Goal: Communication & Community: Answer question/provide support

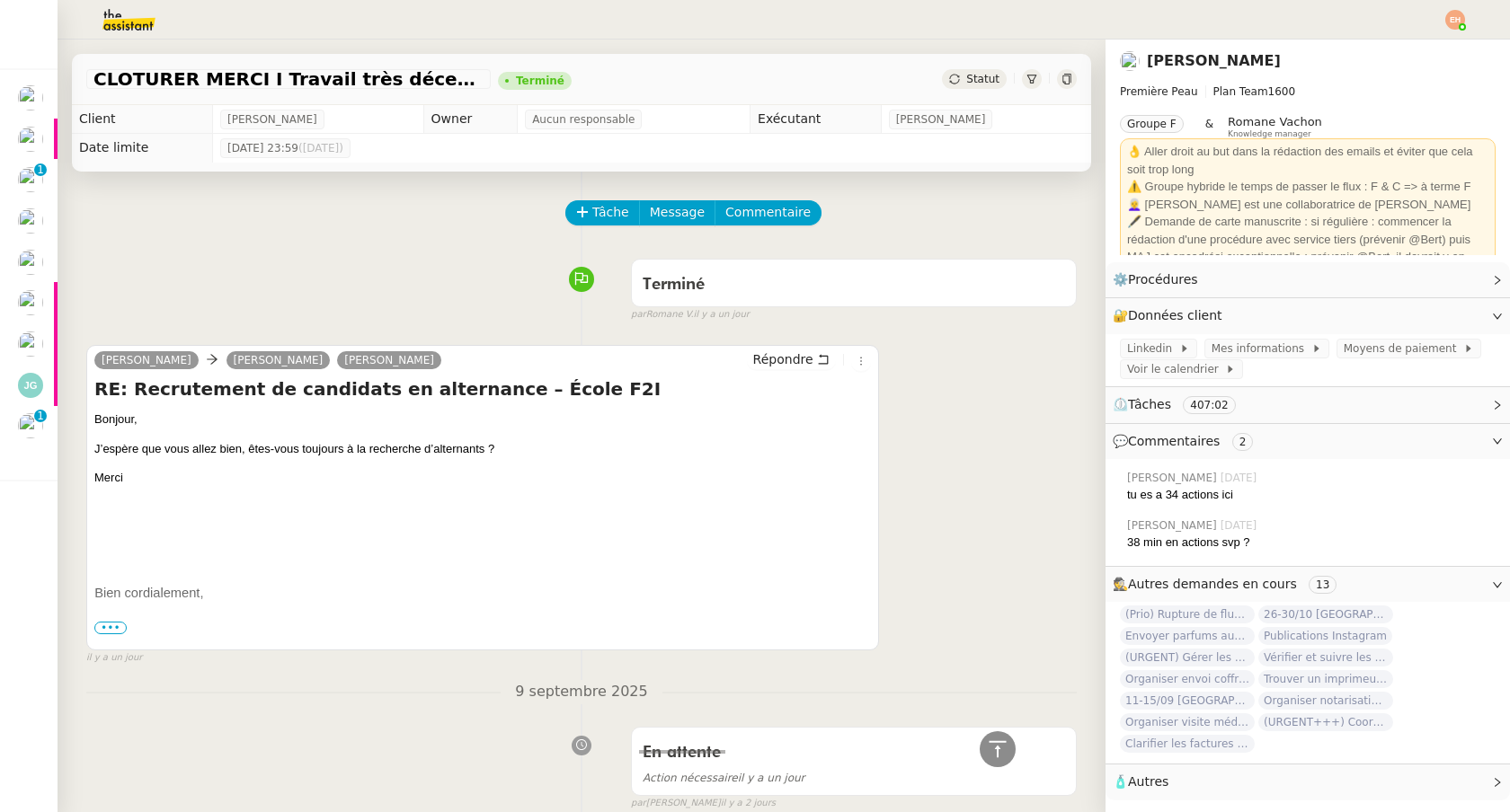
scroll to position [542, 0]
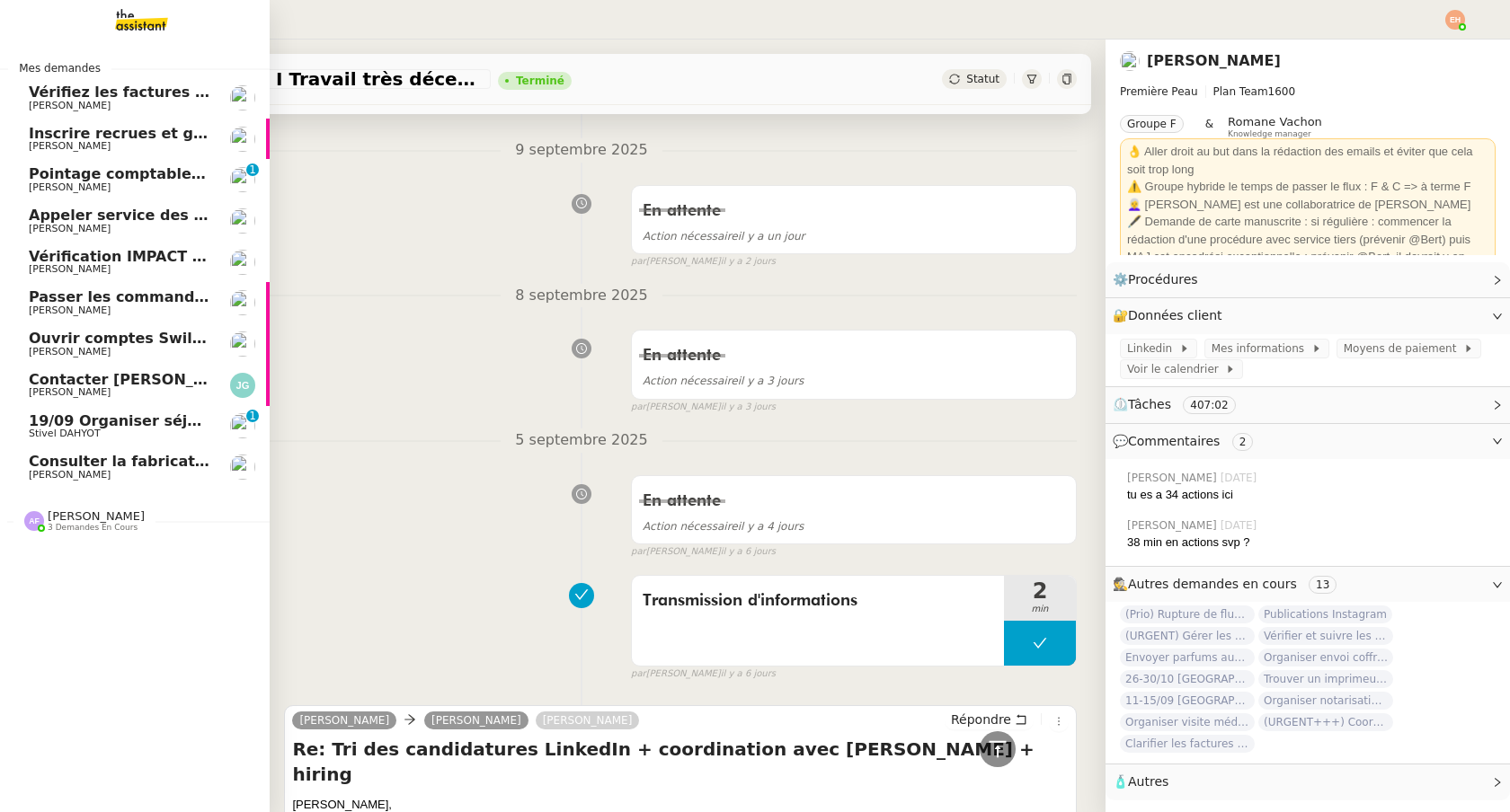
click at [121, 236] on link "Appeler service des impôts foncier [PERSON_NAME]" at bounding box center [135, 222] width 269 height 42
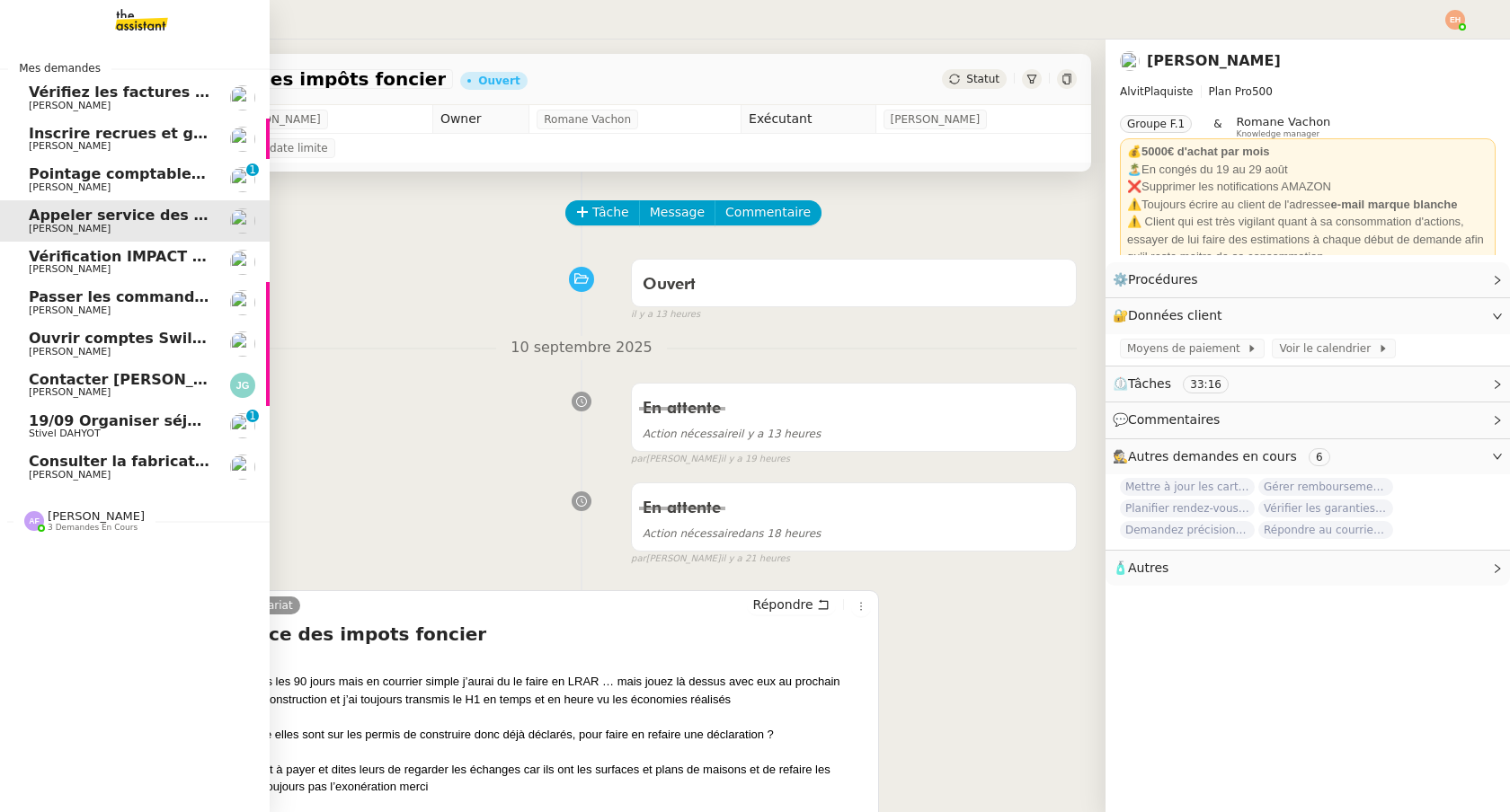
click at [125, 351] on span "[PERSON_NAME]" at bounding box center [119, 352] width 181 height 11
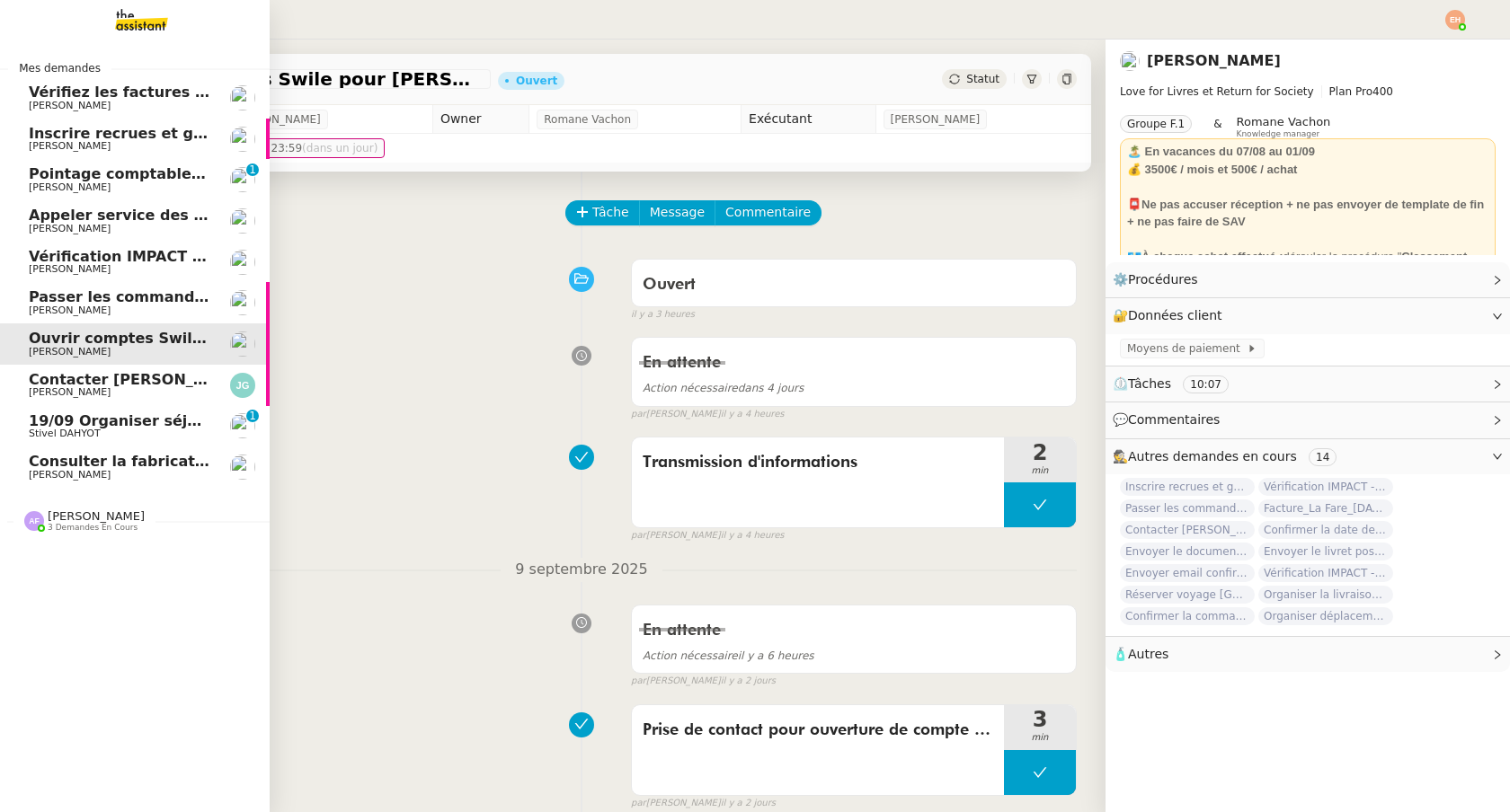
click at [142, 307] on span "[PERSON_NAME]" at bounding box center [119, 311] width 181 height 11
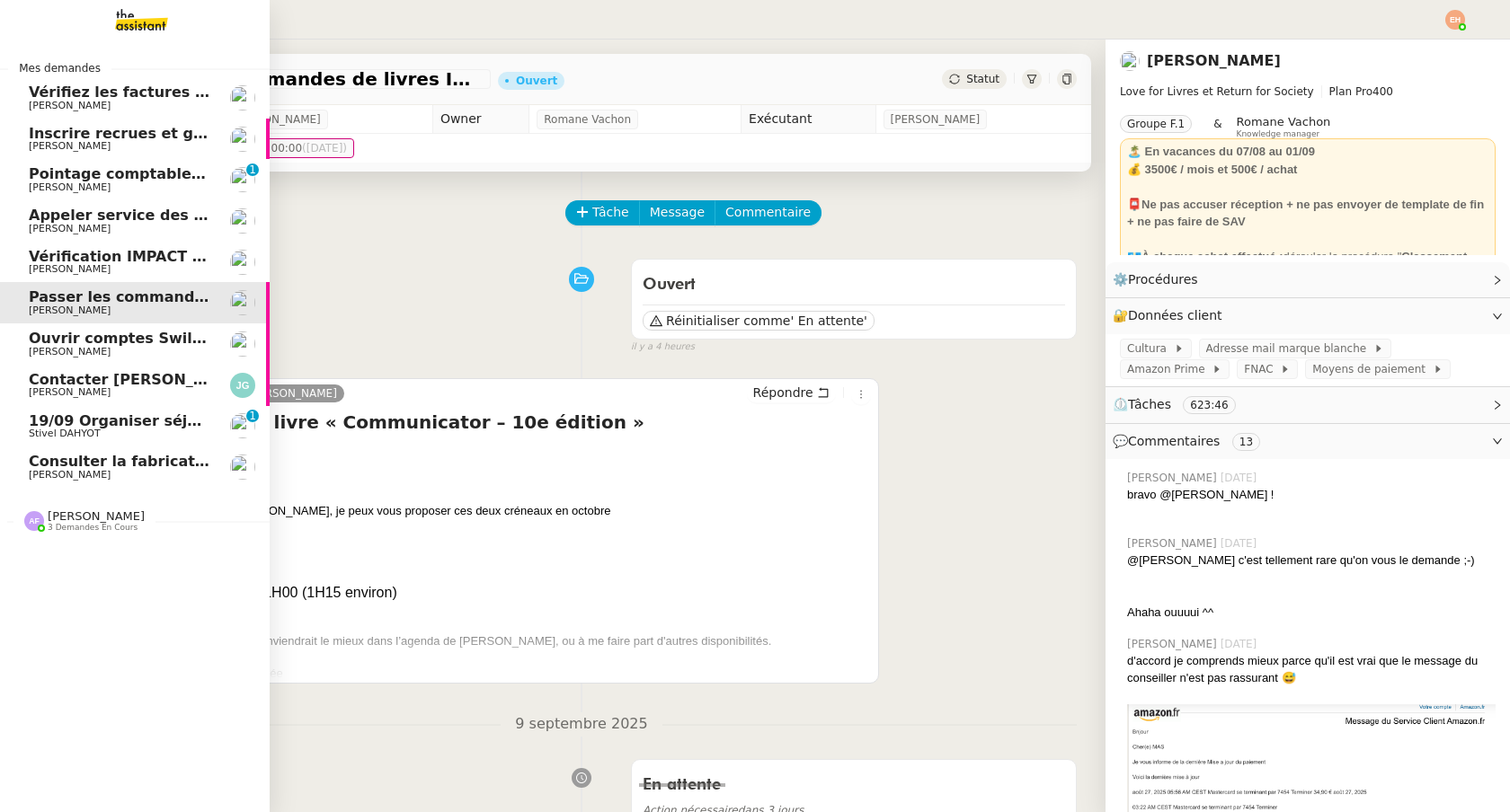
click at [153, 383] on span "Contacter [PERSON_NAME] pour paiement facture" at bounding box center [232, 379] width 406 height 17
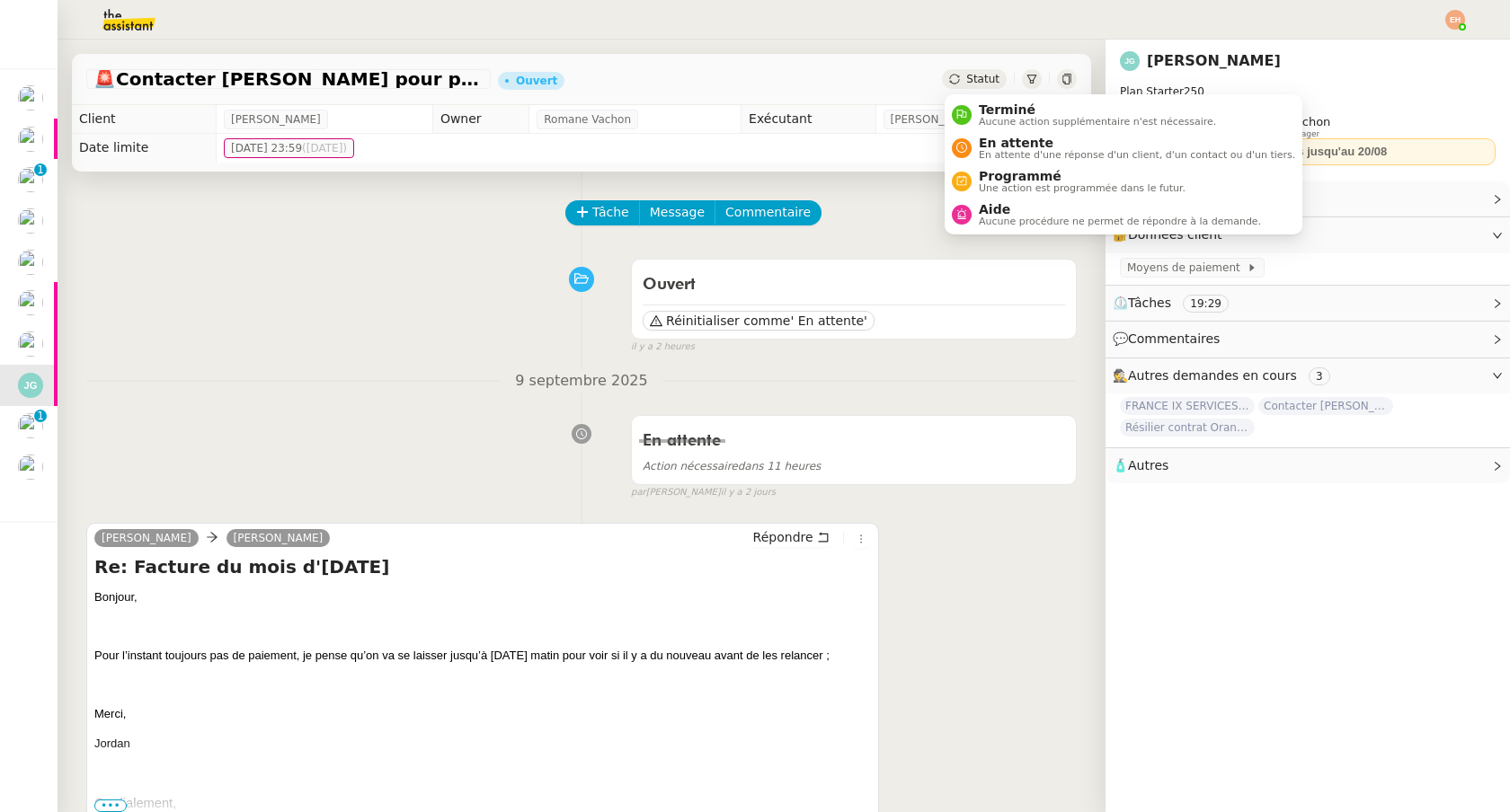
click at [962, 85] on div "Statut" at bounding box center [974, 79] width 64 height 20
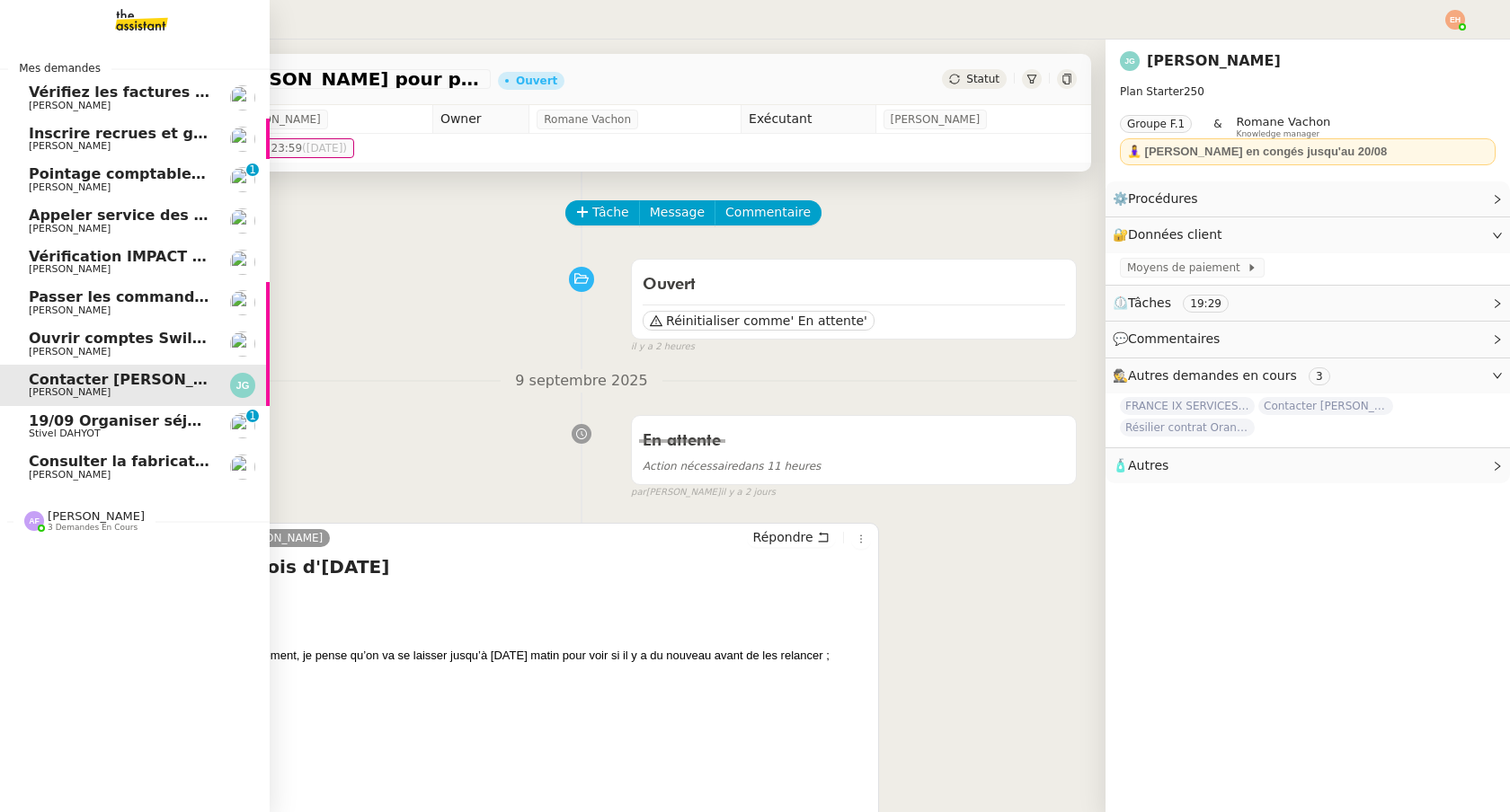
click at [96, 443] on link "19/09 Organiser séjour [GEOGRAPHIC_DATA] Stivel DAHYOT 0 1 2 3 4 5 6 7 8 9" at bounding box center [135, 427] width 269 height 42
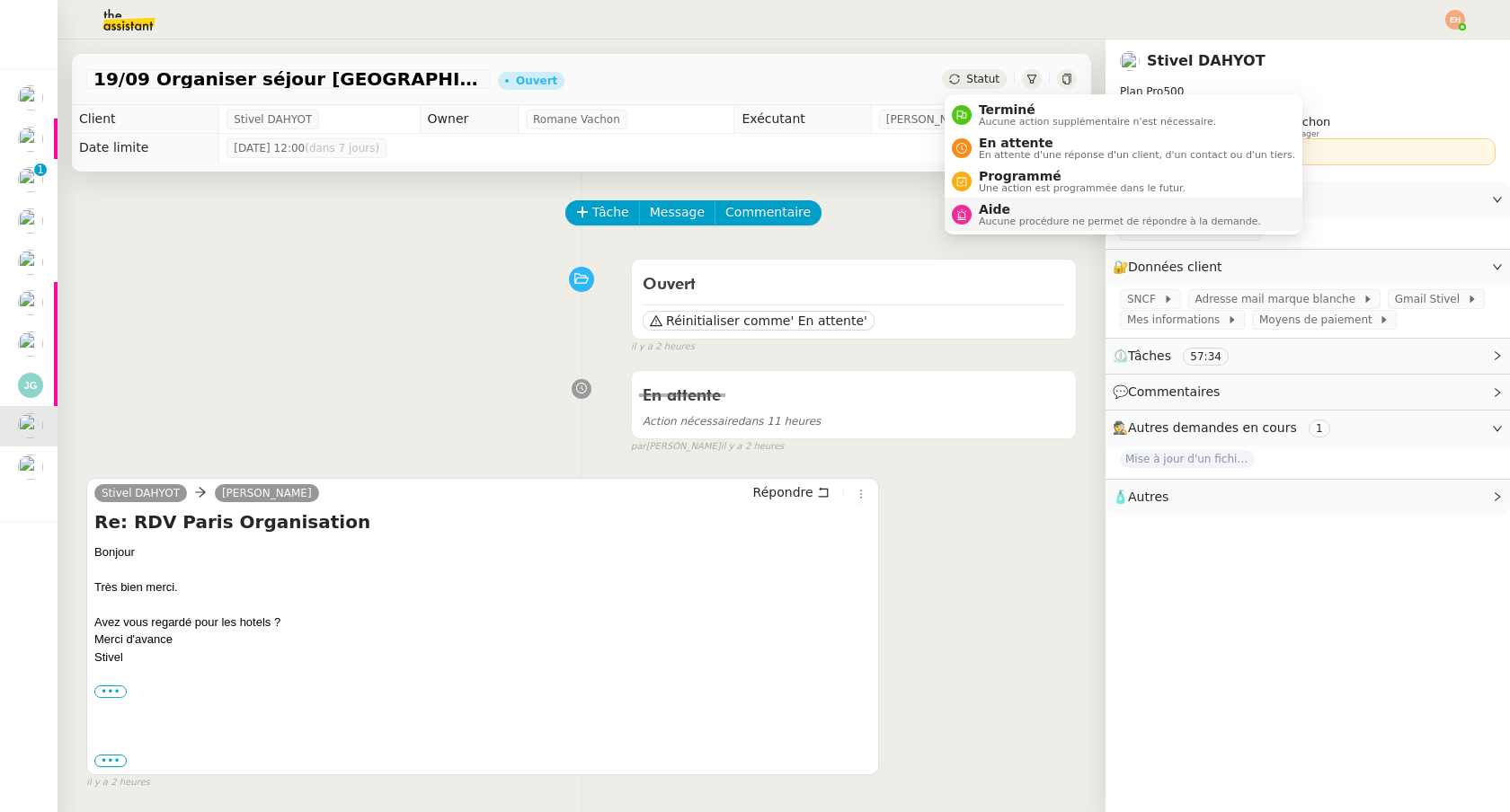
click at [1002, 202] on span "Aide" at bounding box center [1119, 209] width 282 height 15
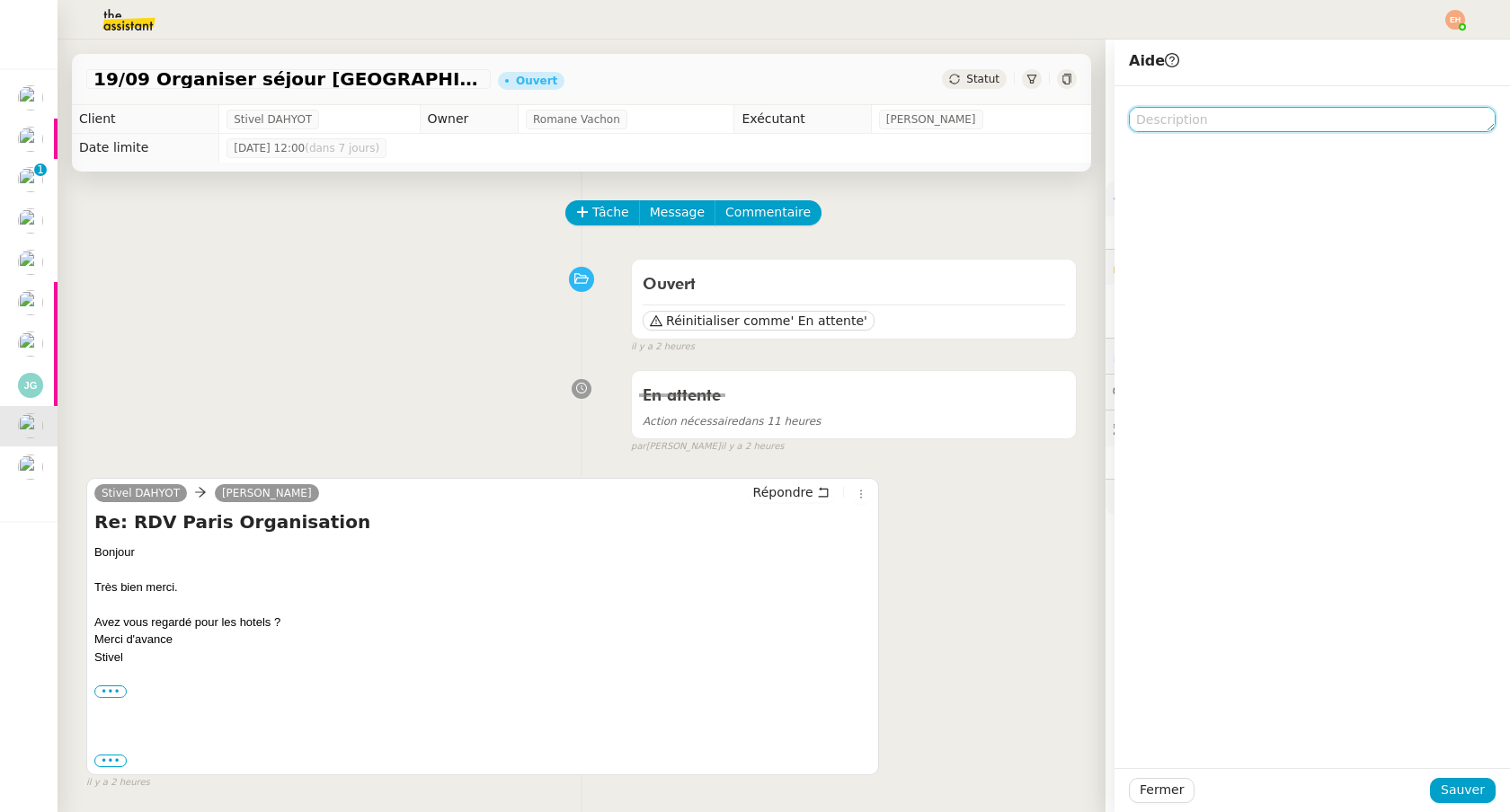
click at [1184, 131] on textarea at bounding box center [1312, 119] width 367 height 25
type textarea "DEBOURS"
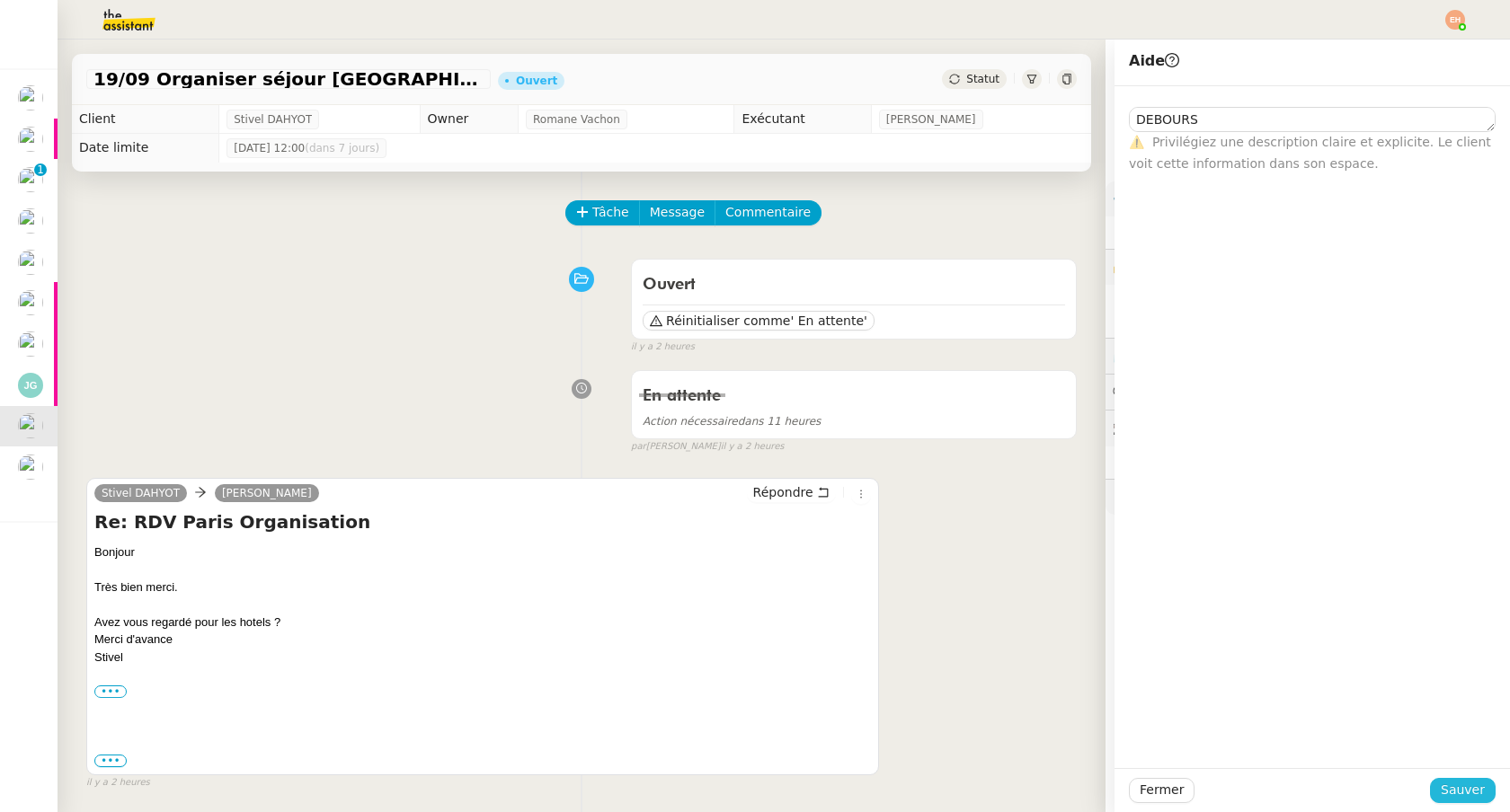
click at [1457, 794] on span "Sauver" at bounding box center [1463, 789] width 45 height 21
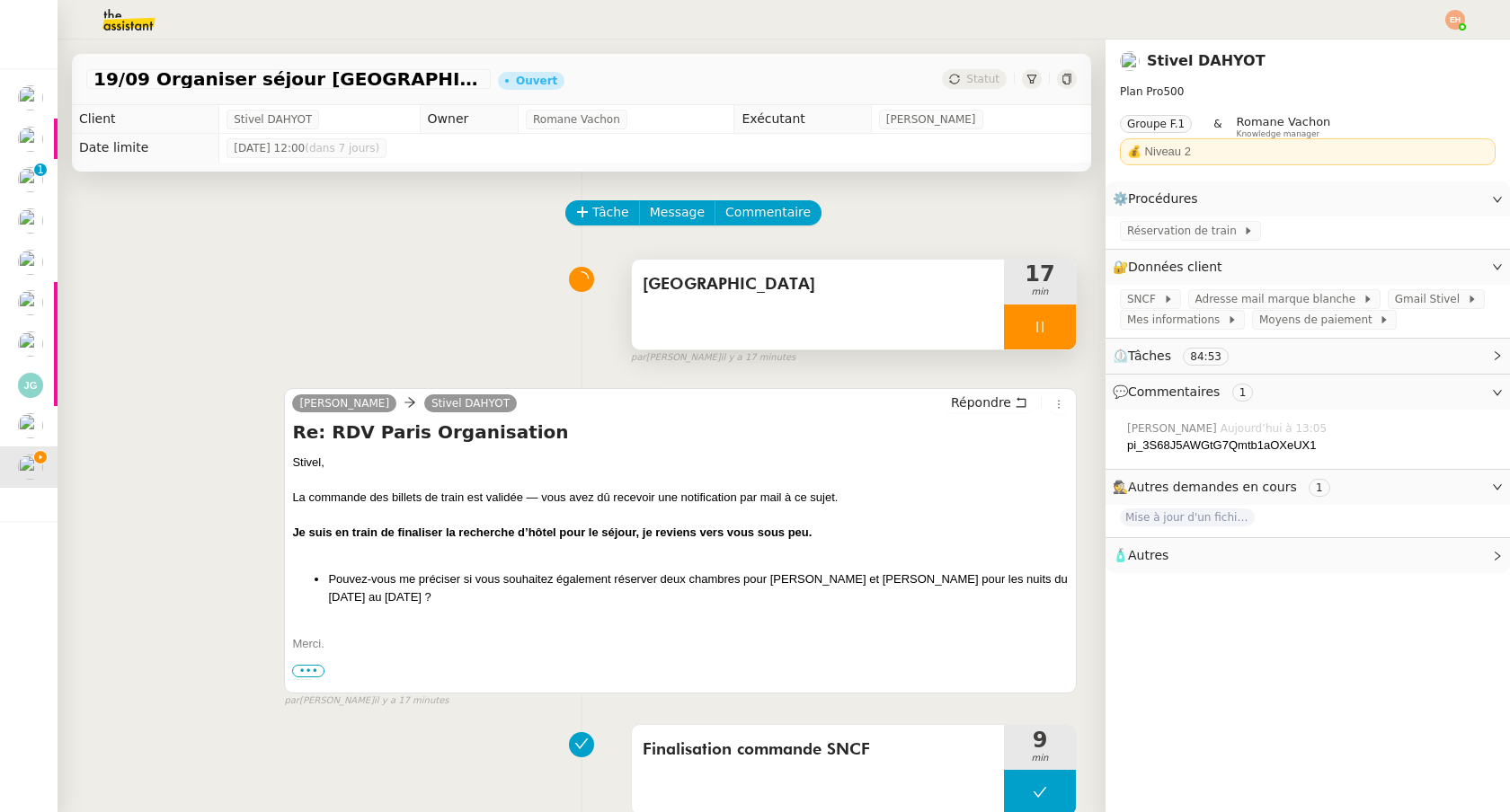
click at [1037, 329] on icon at bounding box center [1040, 326] width 15 height 15
click at [1026, 325] on icon at bounding box center [1021, 326] width 15 height 15
click at [1034, 321] on icon at bounding box center [1040, 326] width 15 height 15
click at [1023, 330] on icon at bounding box center [1021, 326] width 15 height 15
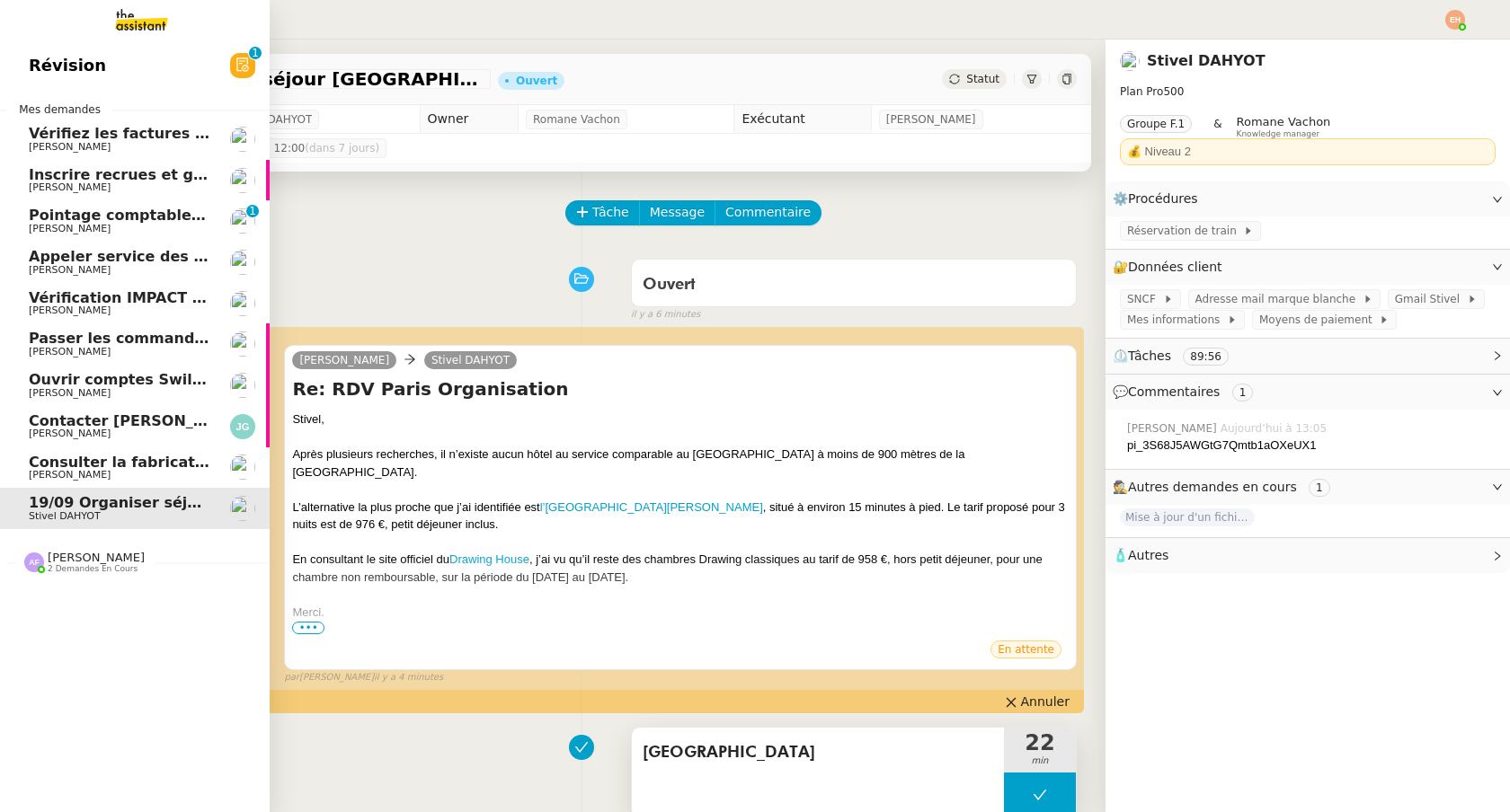
click at [78, 466] on span "Consulter la fabrication des pièces de tôlerie" at bounding box center [211, 462] width 365 height 17
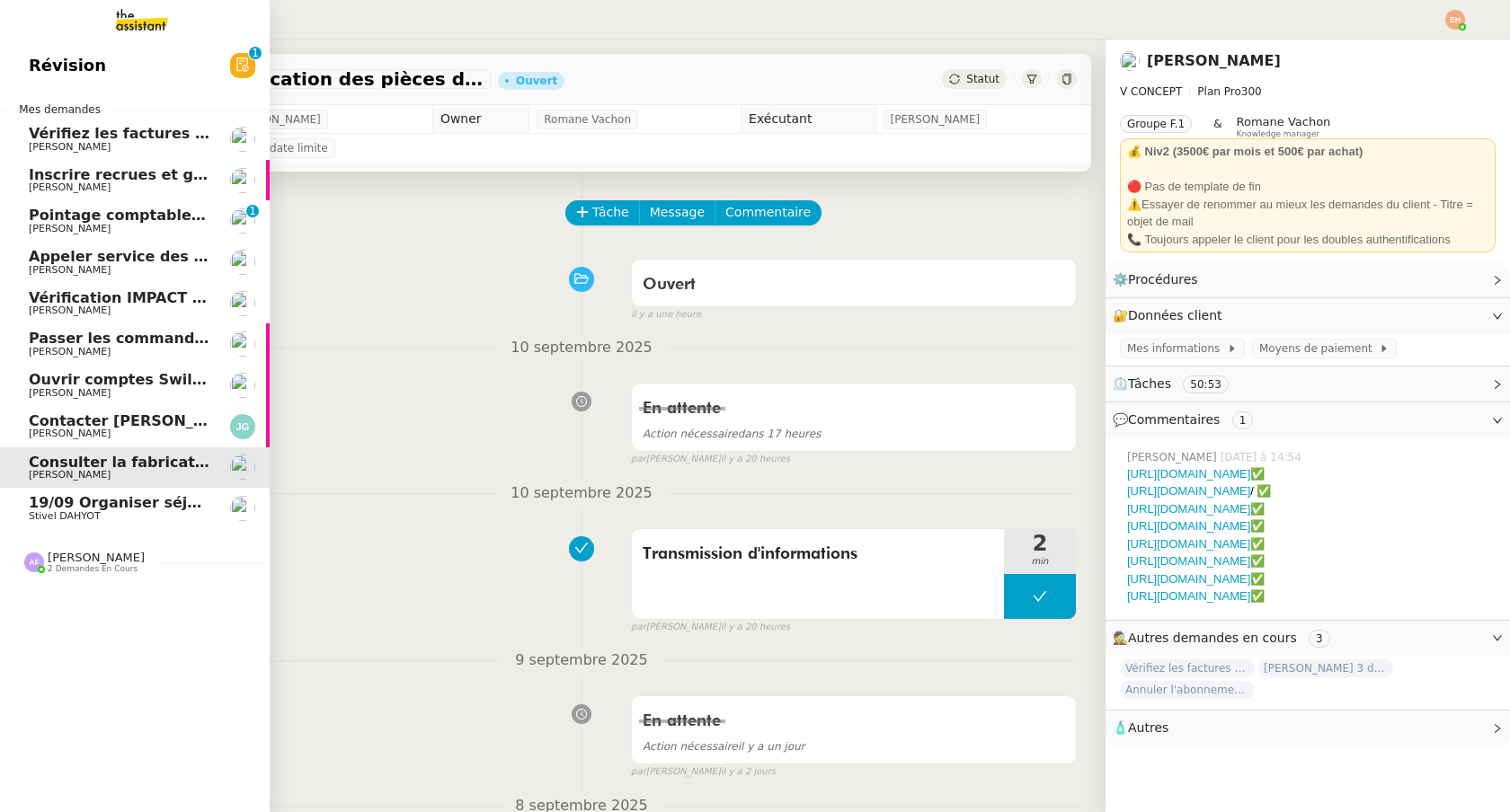
click at [100, 422] on span "Contacter [PERSON_NAME] pour paiement facture" at bounding box center [232, 420] width 406 height 17
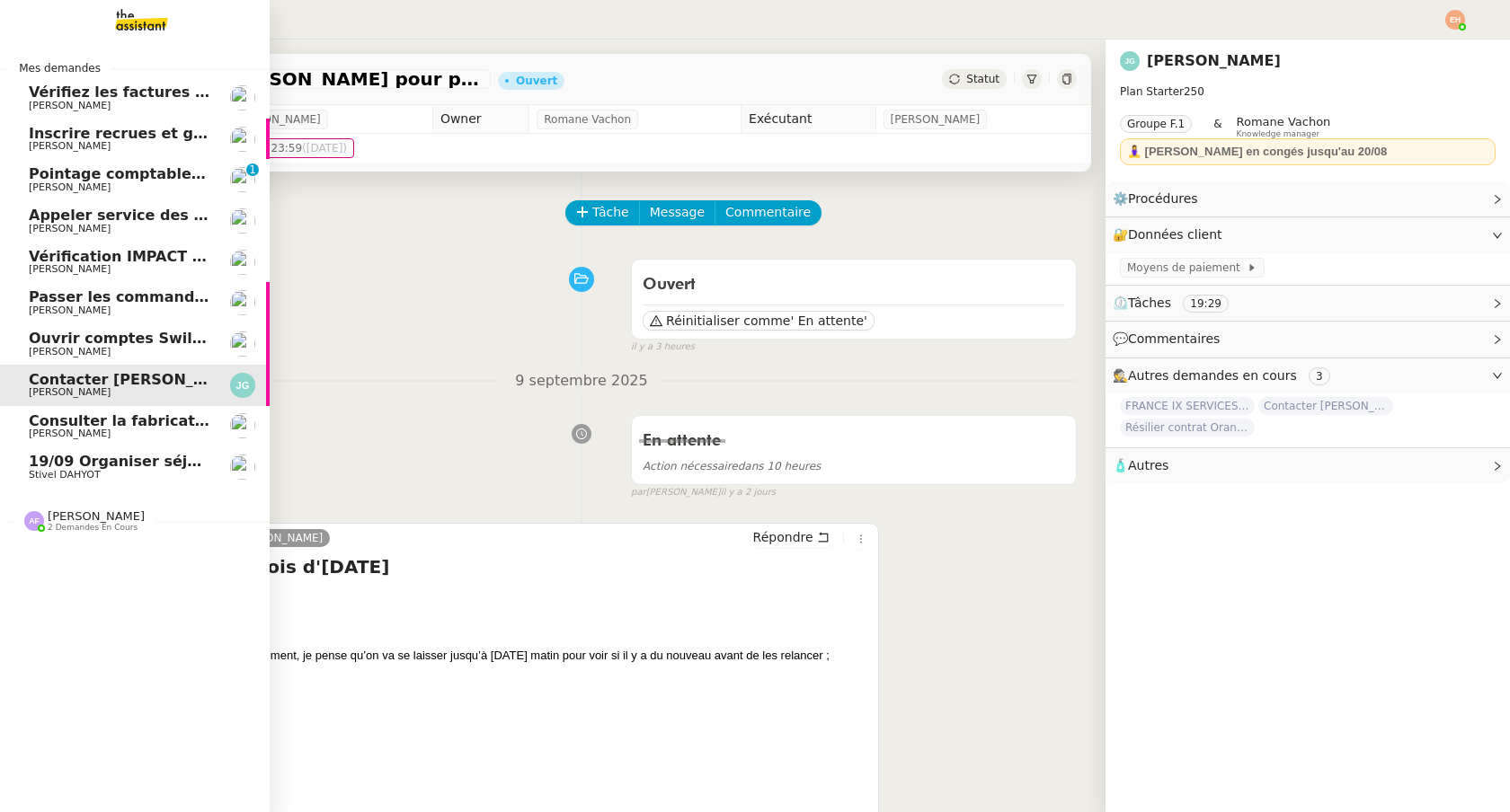
click at [88, 455] on span "19/09 Organiser séjour [GEOGRAPHIC_DATA]" at bounding box center [208, 461] width 359 height 17
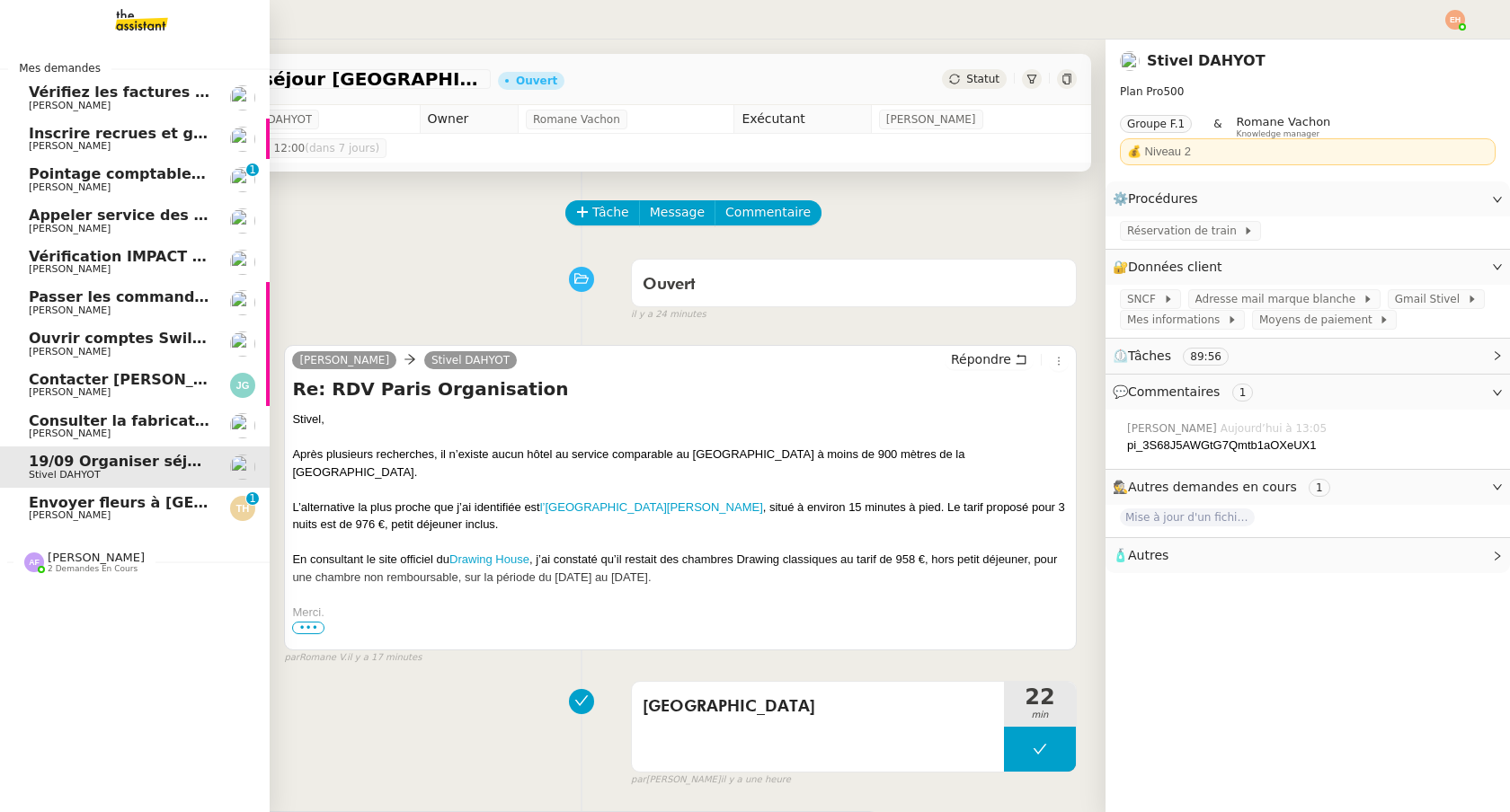
click at [36, 511] on span "[PERSON_NAME]" at bounding box center [69, 515] width 82 height 12
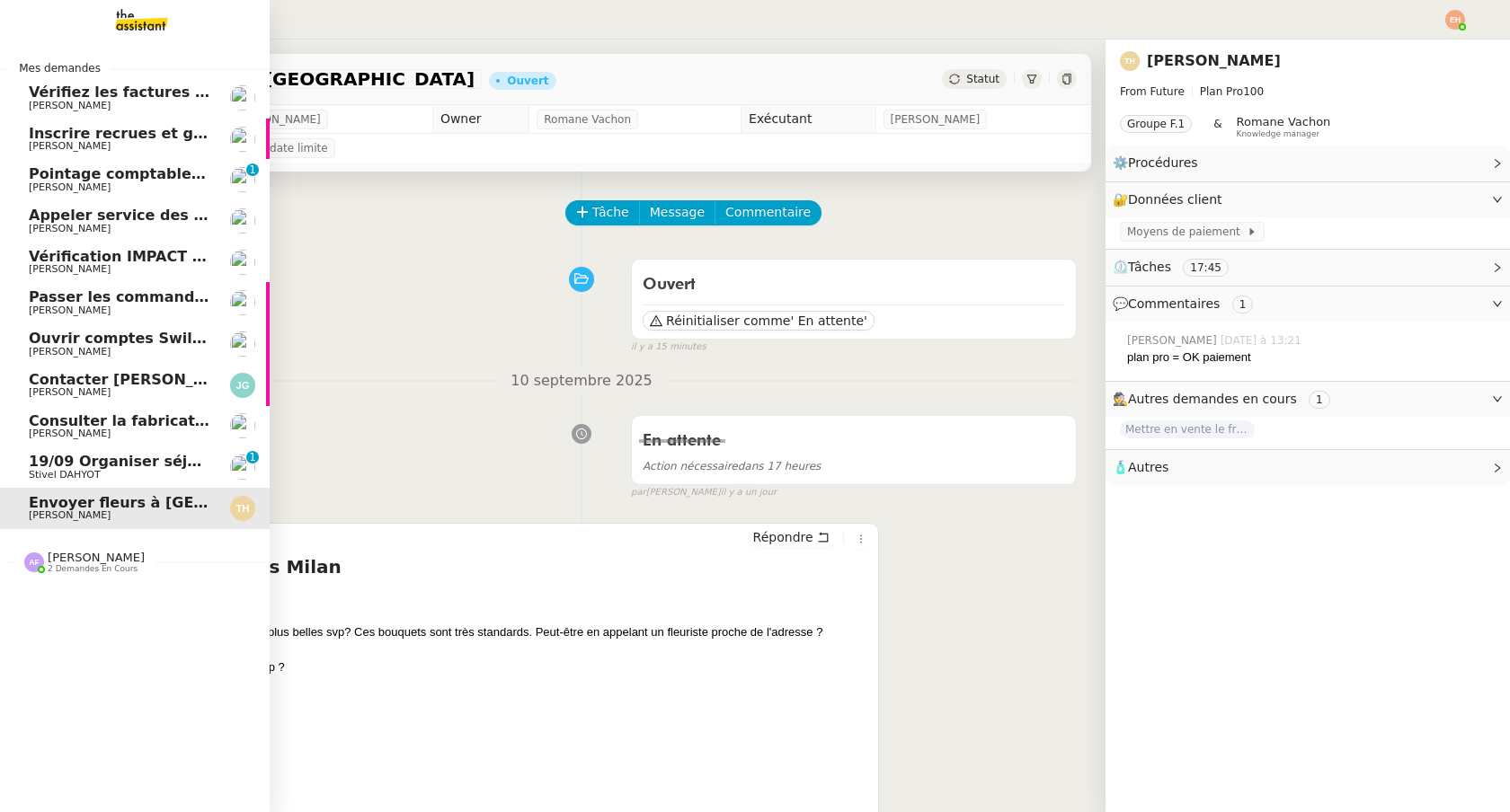
drag, startPoint x: 49, startPoint y: 463, endPoint x: 82, endPoint y: 461, distance: 33.1
click at [49, 463] on span "19/09 Organiser séjour [GEOGRAPHIC_DATA]" at bounding box center [208, 461] width 359 height 17
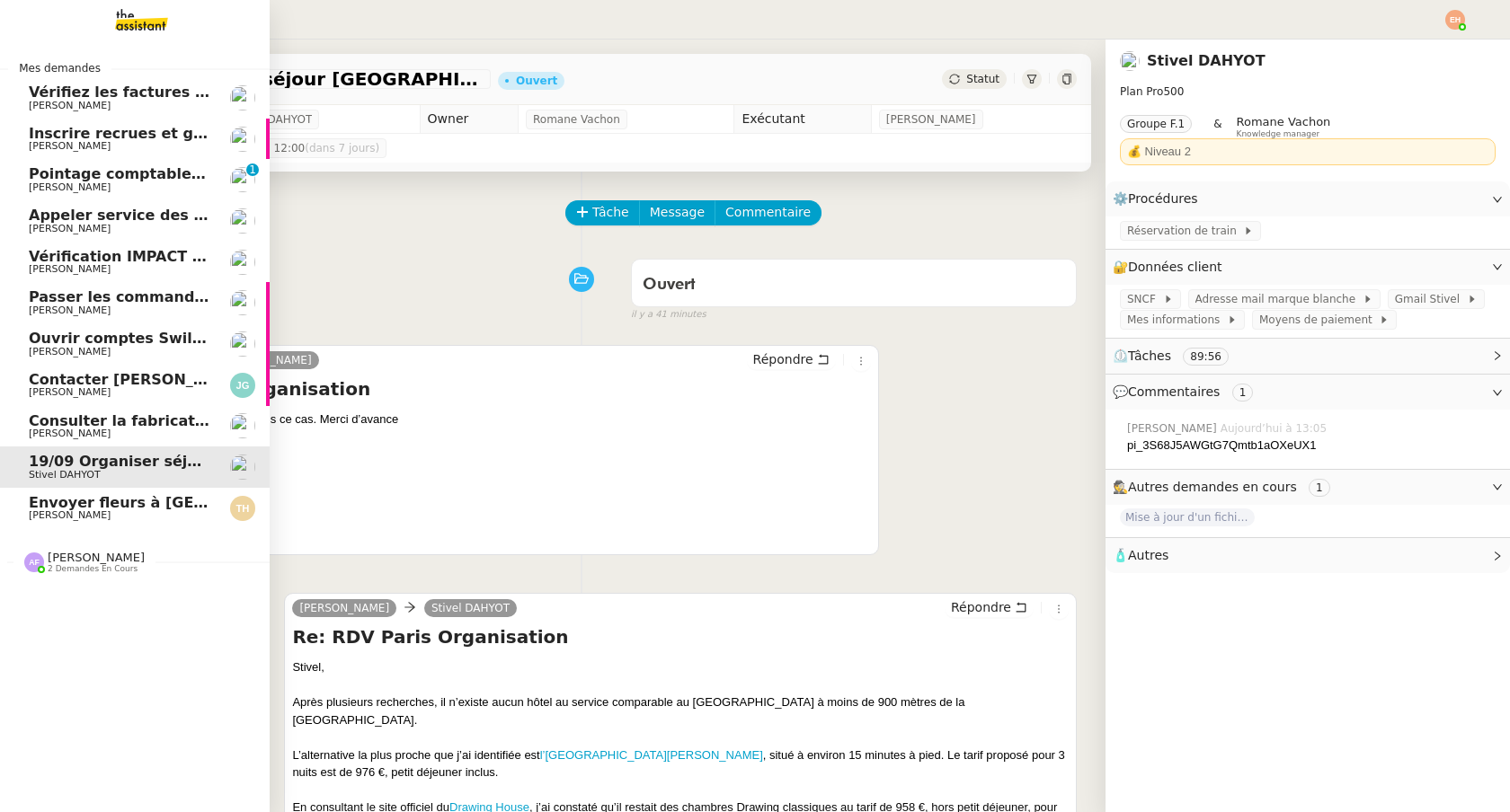
click at [80, 385] on span "Contacter [PERSON_NAME] pour paiement facture" at bounding box center [232, 379] width 406 height 17
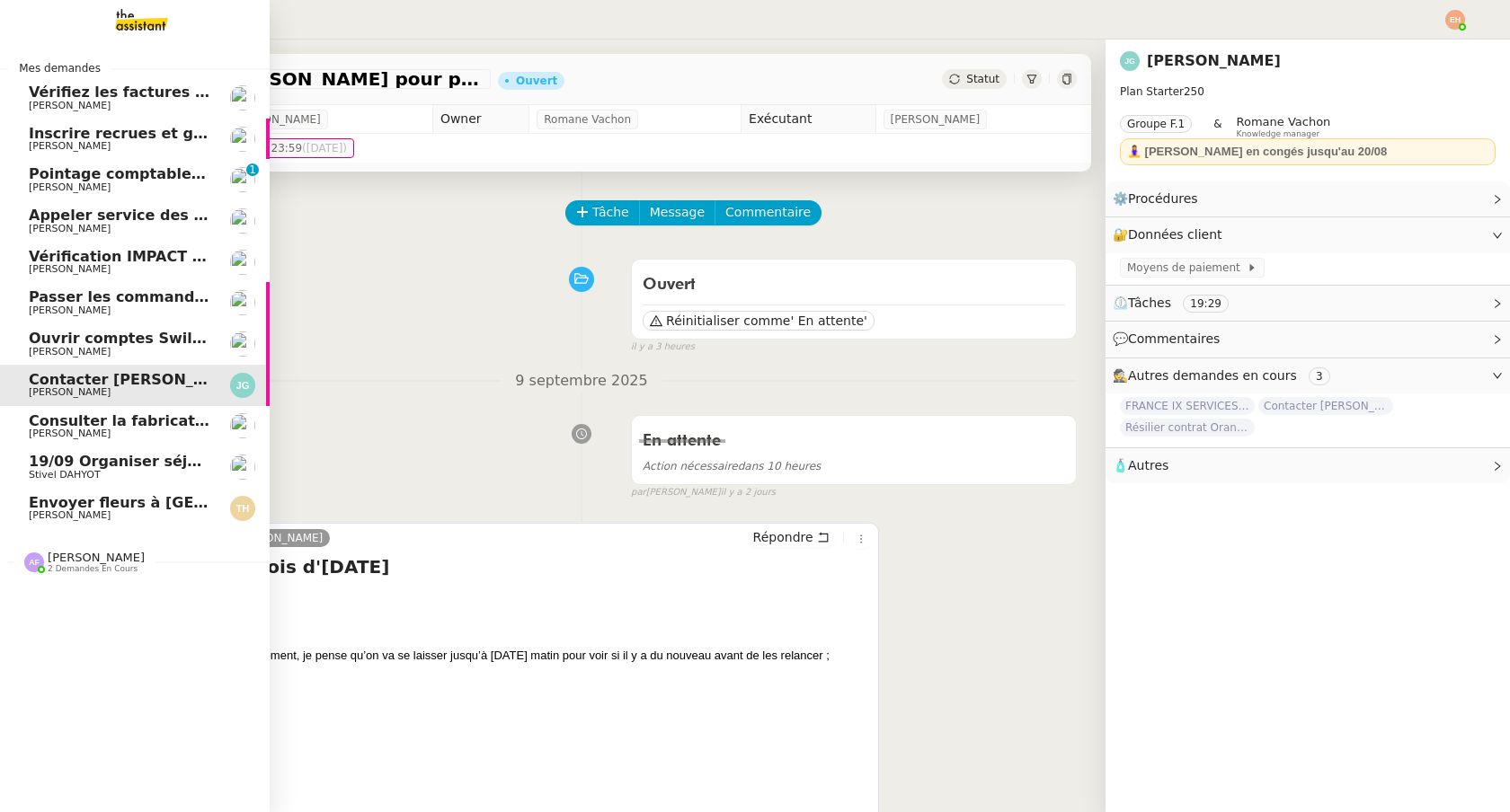
click at [104, 426] on span "Consulter la fabrication des pièces de tôlerie" at bounding box center [211, 420] width 365 height 17
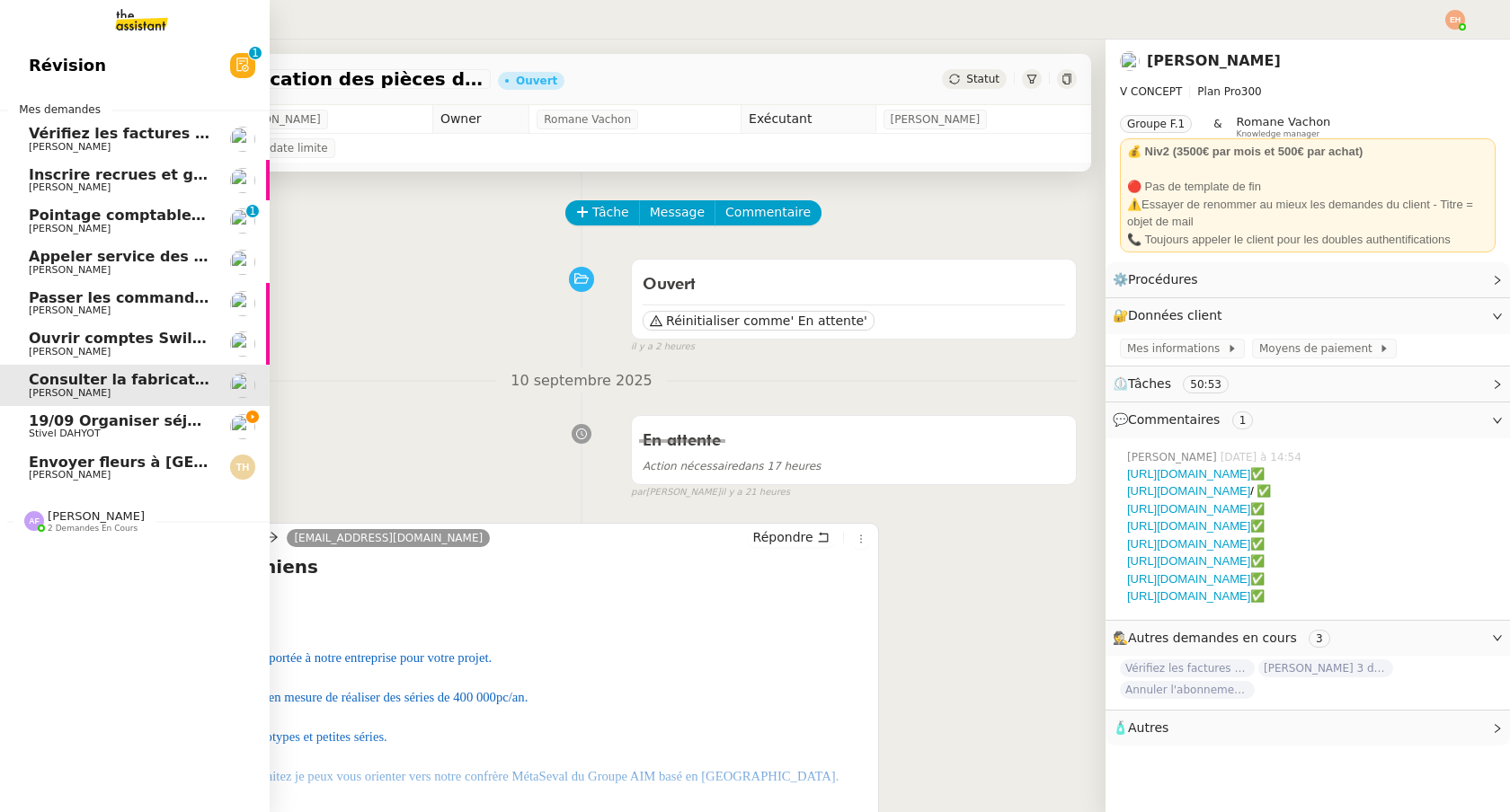
click at [35, 427] on span "19/09 Organiser séjour [GEOGRAPHIC_DATA]" at bounding box center [208, 420] width 359 height 17
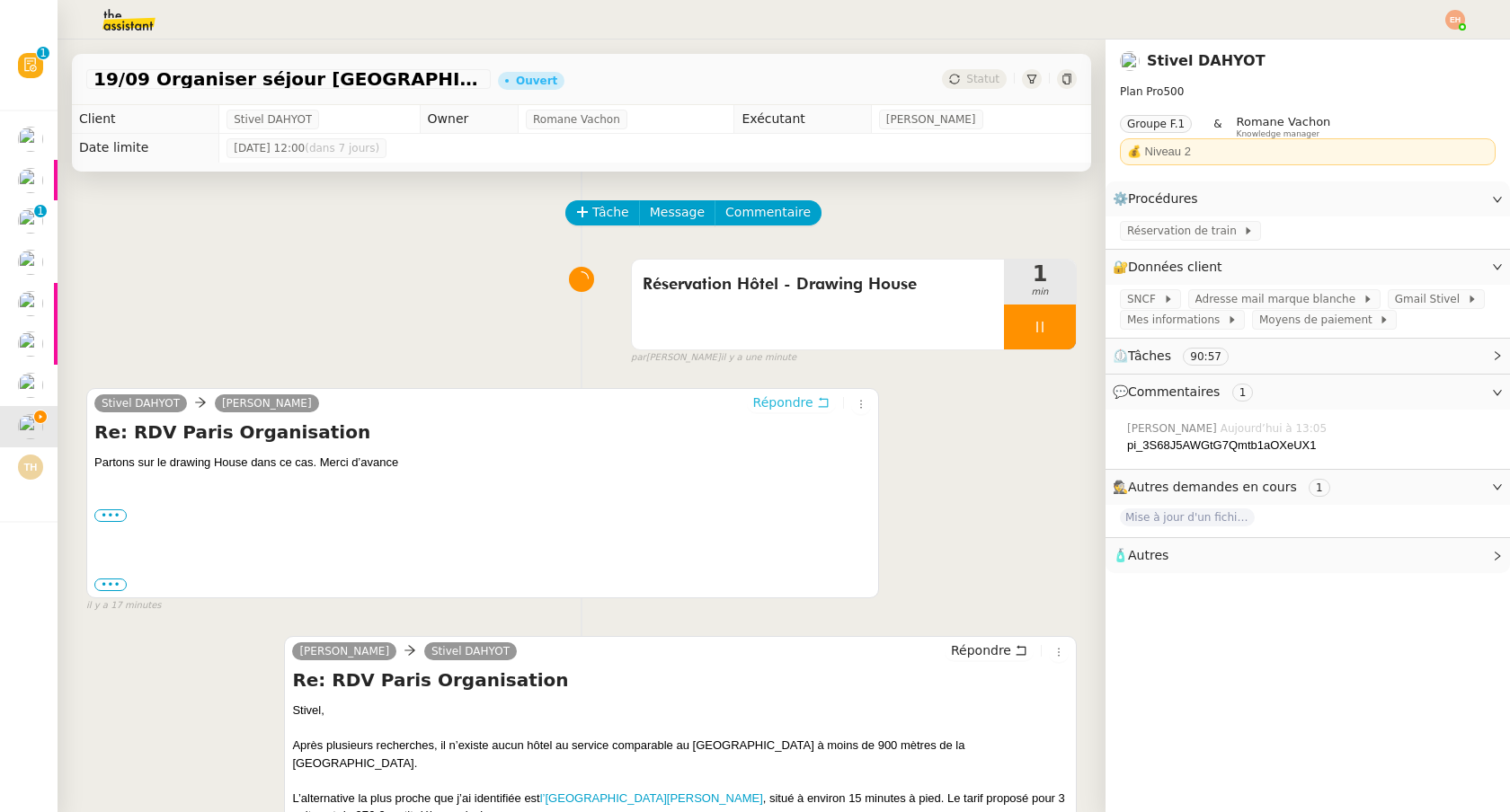
click at [799, 408] on span "Répondre" at bounding box center [783, 403] width 60 height 18
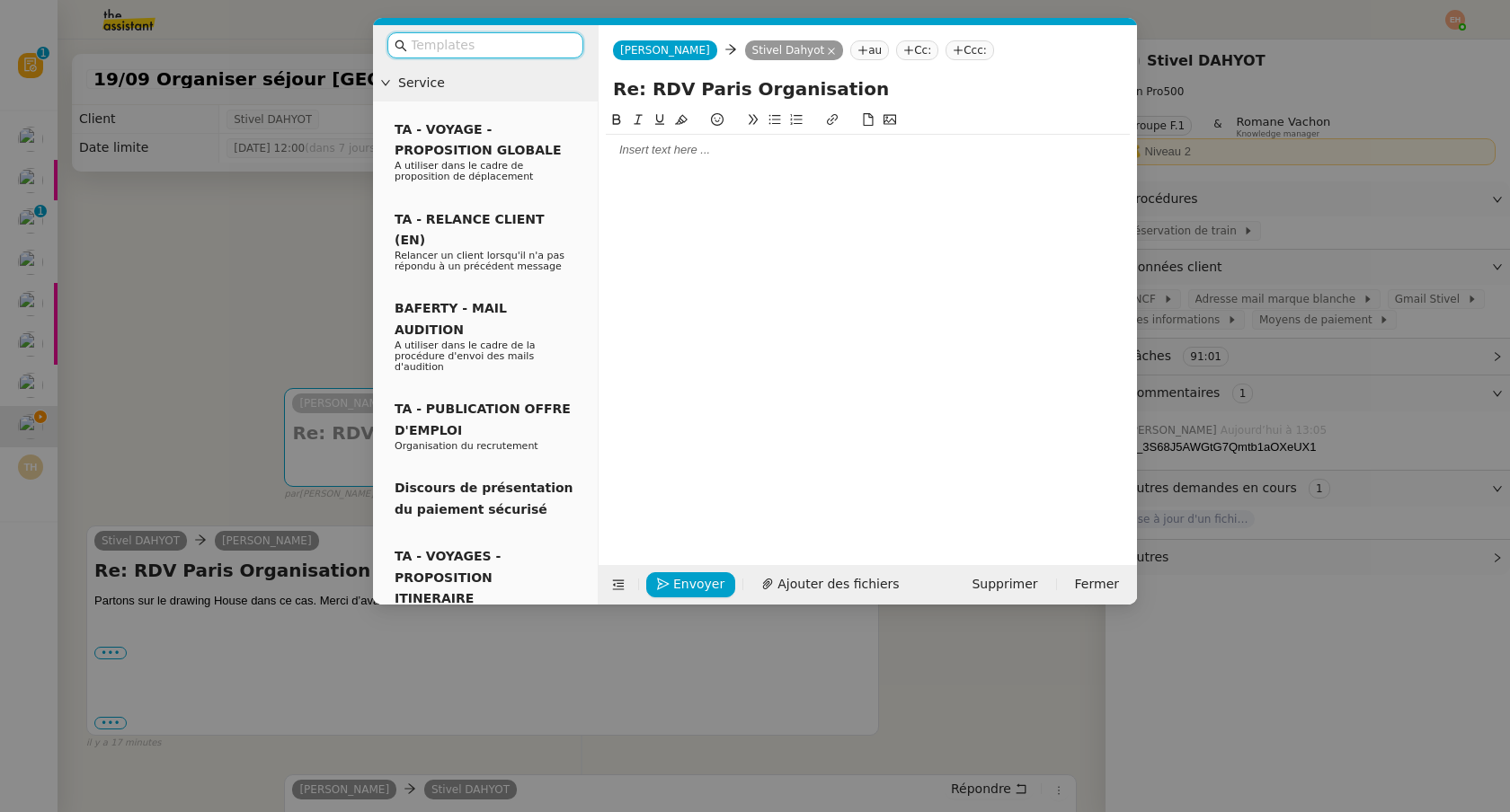
click at [733, 157] on div at bounding box center [868, 150] width 524 height 16
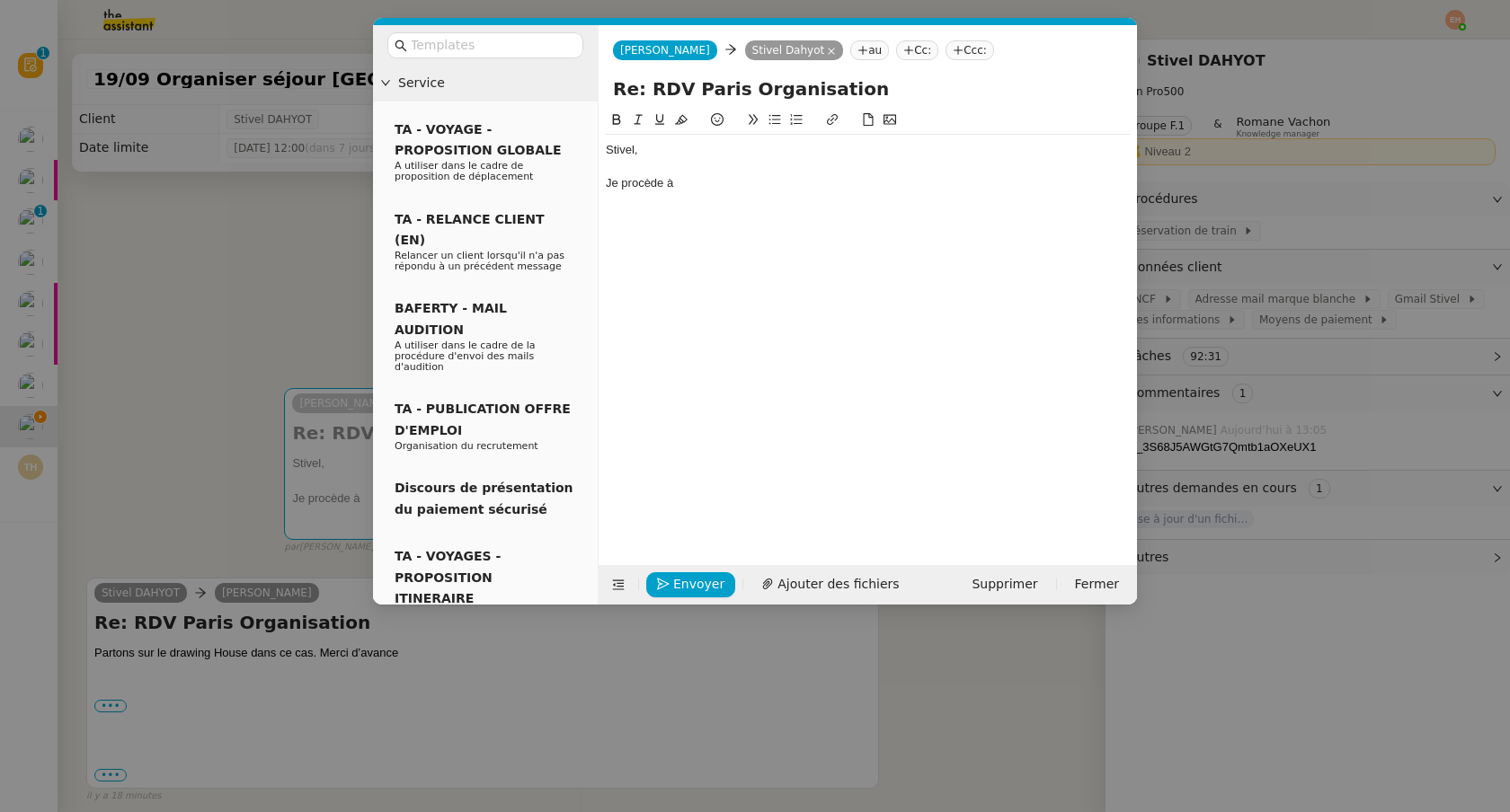
click at [949, 686] on nz-modal-container "Service TA - VOYAGE - PROPOSITION GLOBALE A utiliser dans le cadre de propositi…" at bounding box center [755, 406] width 1510 height 812
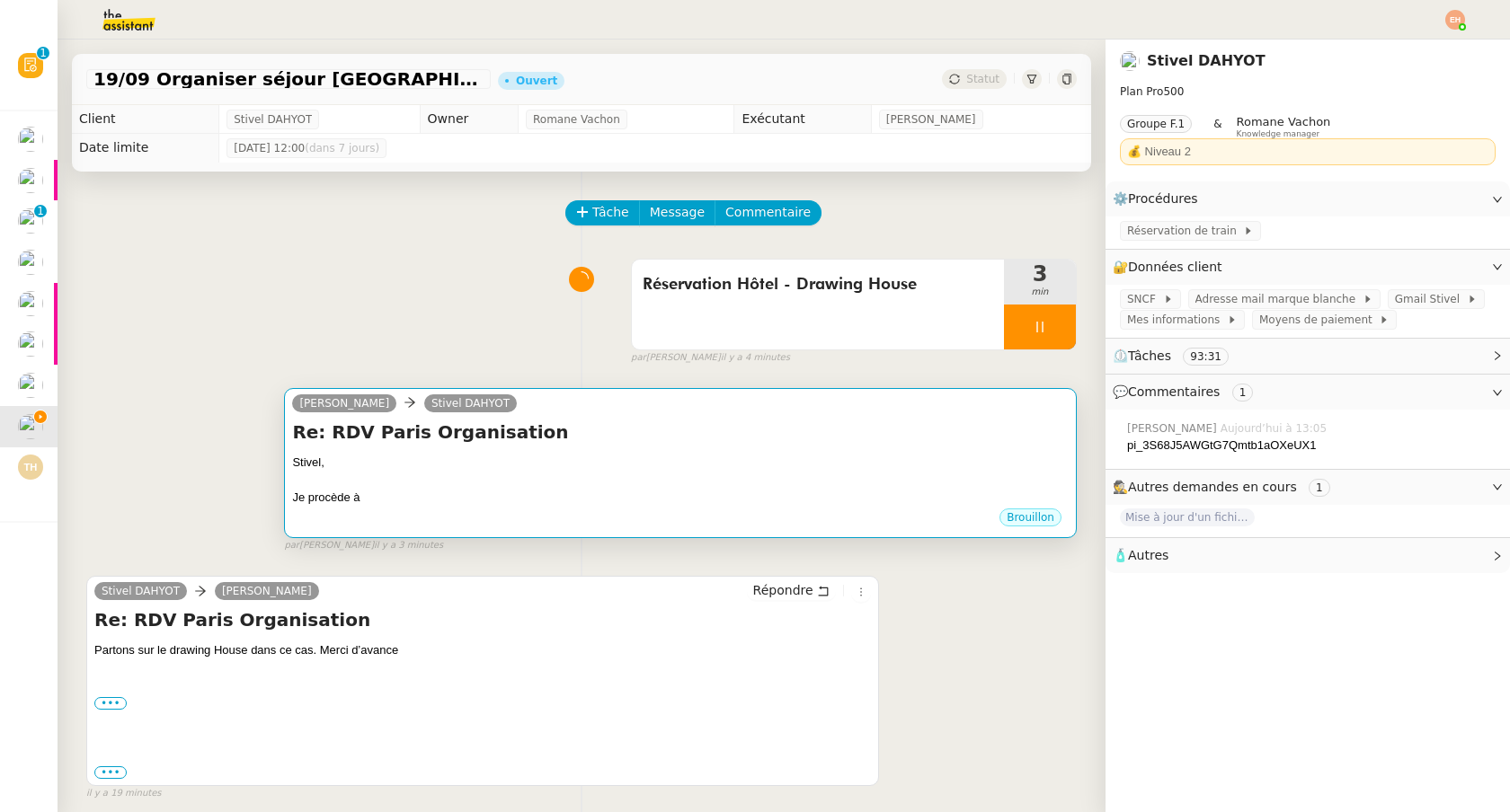
click at [869, 419] on h4 "Re: RDV Paris Organisation" at bounding box center [680, 431] width 777 height 25
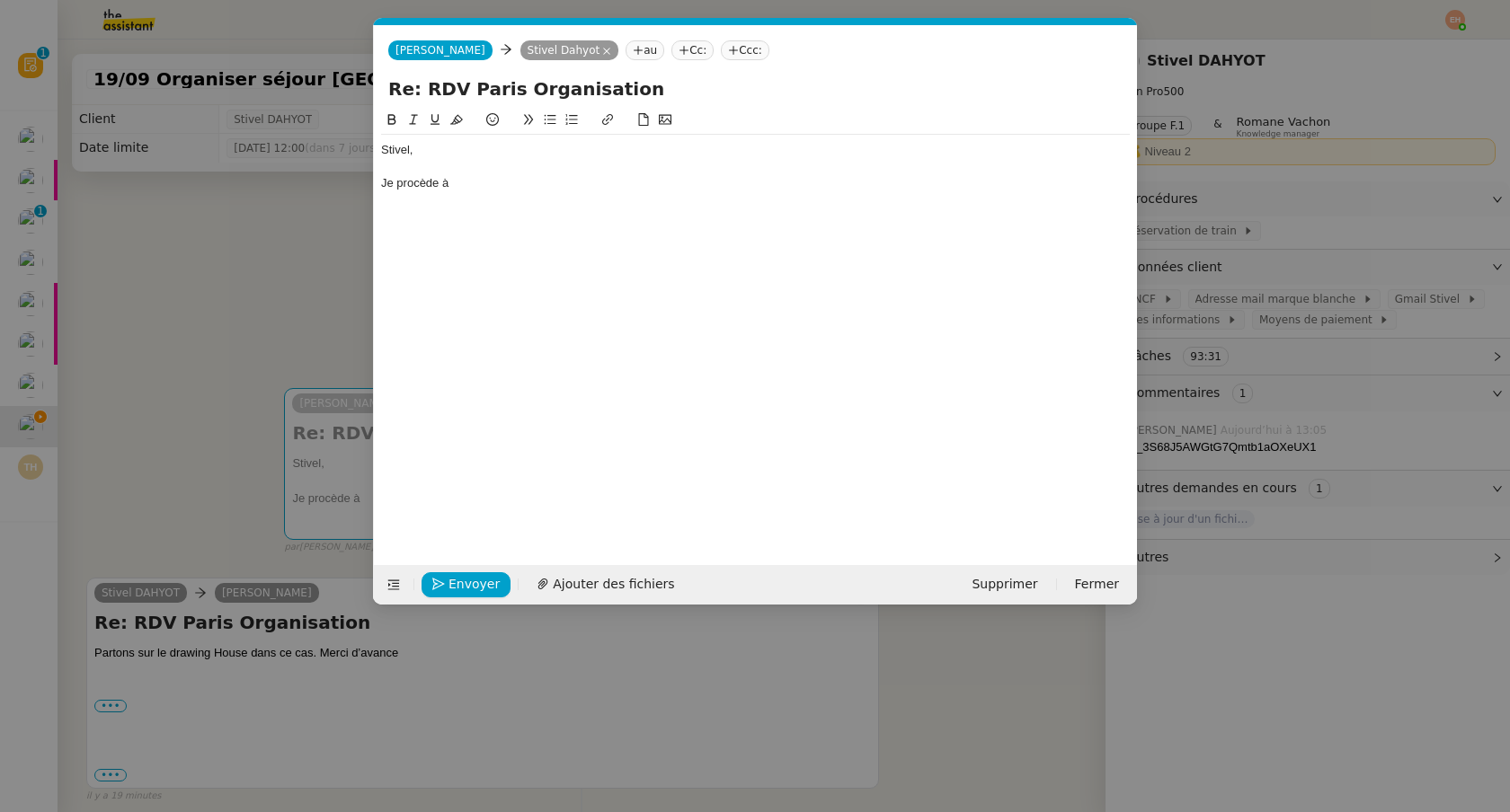
scroll to position [0, 38]
click at [534, 176] on div "Je procède à" at bounding box center [755, 183] width 749 height 16
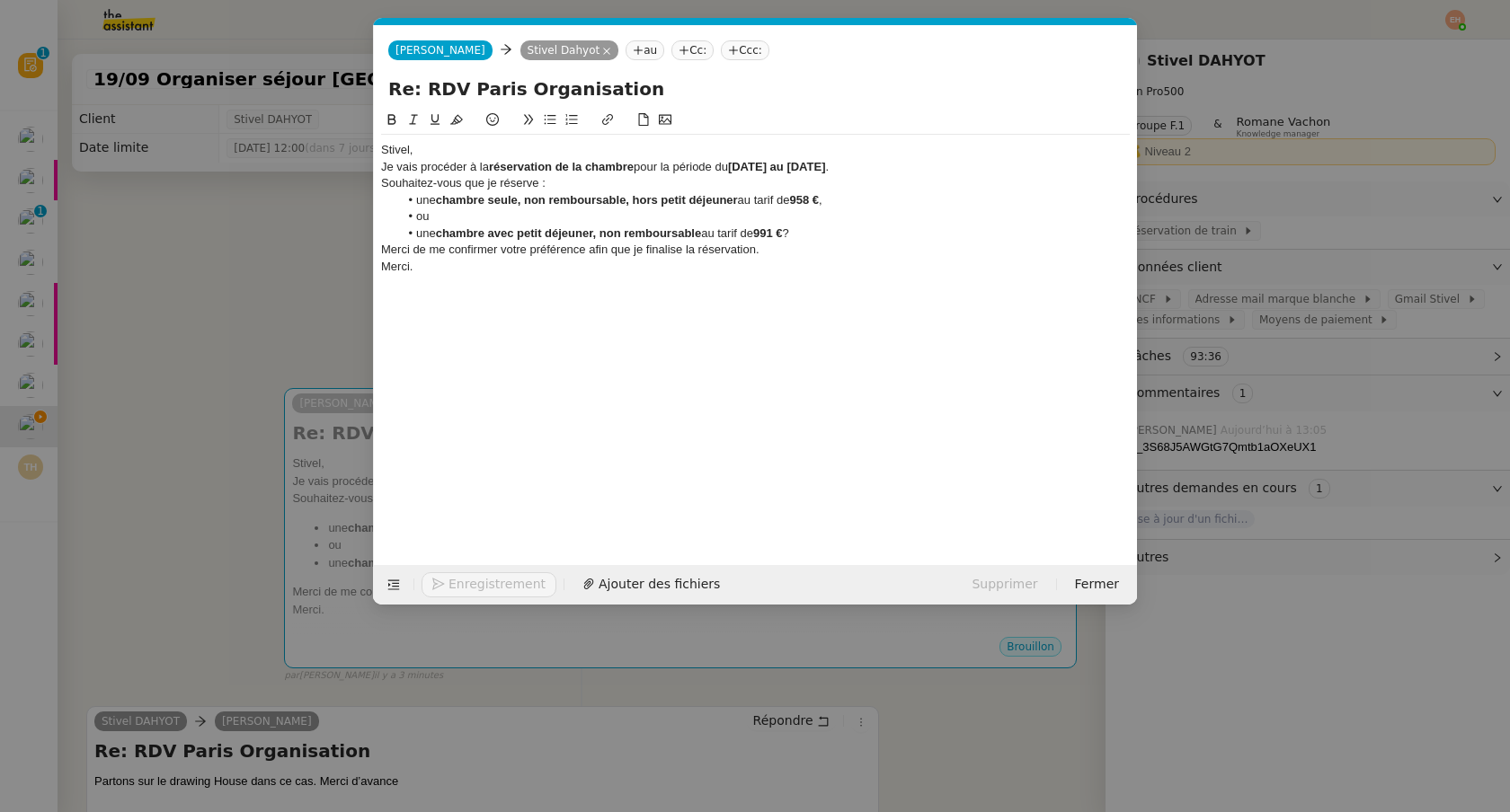
click at [527, 158] on div "Stivel," at bounding box center [755, 150] width 749 height 16
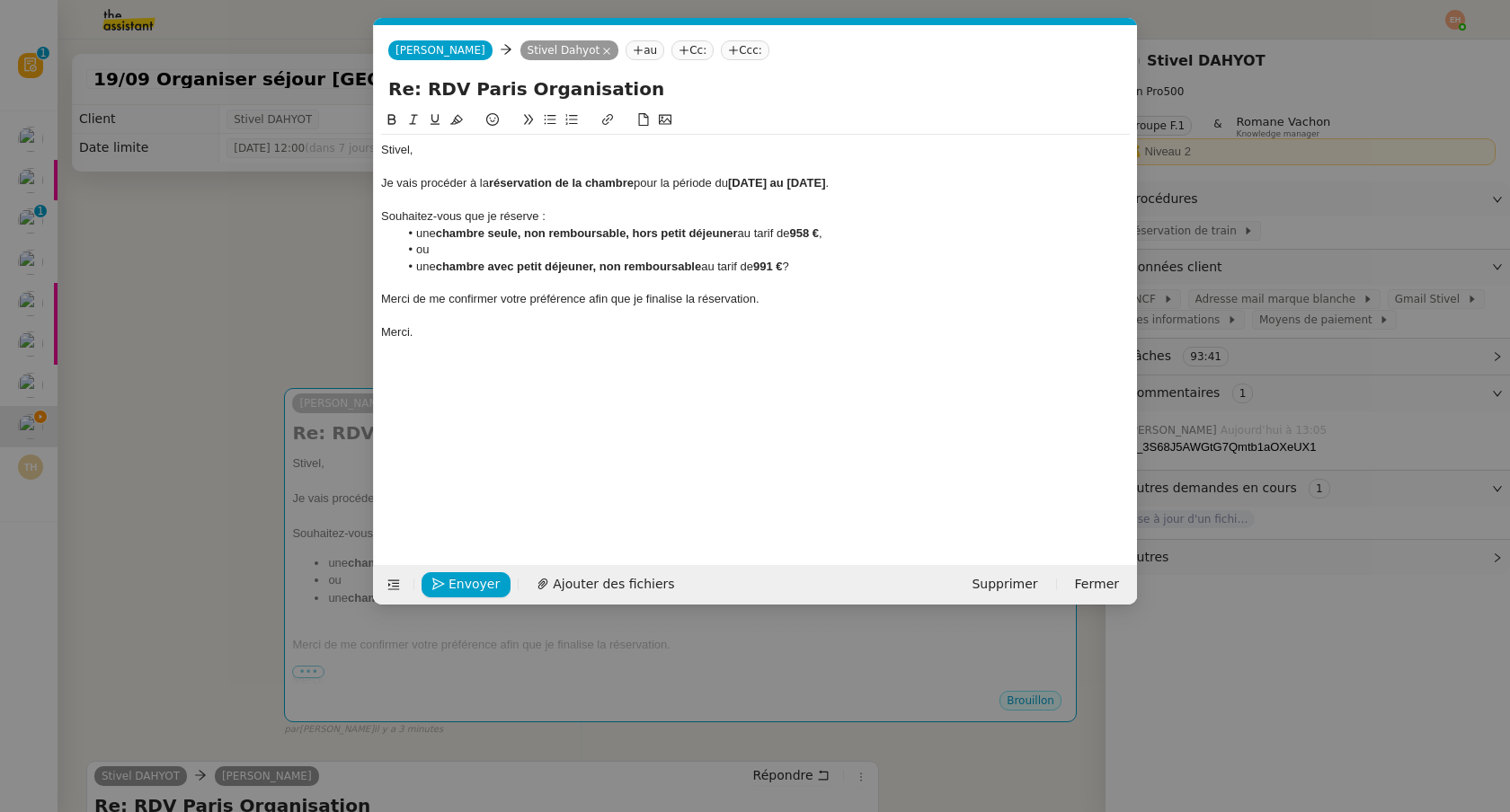
click at [578, 299] on div "Merci de me confirmer votre préférence afin que je finalise la réservation." at bounding box center [755, 299] width 749 height 16
click at [455, 294] on div "Je procède à la réservation dès votre retour." at bounding box center [755, 299] width 749 height 16
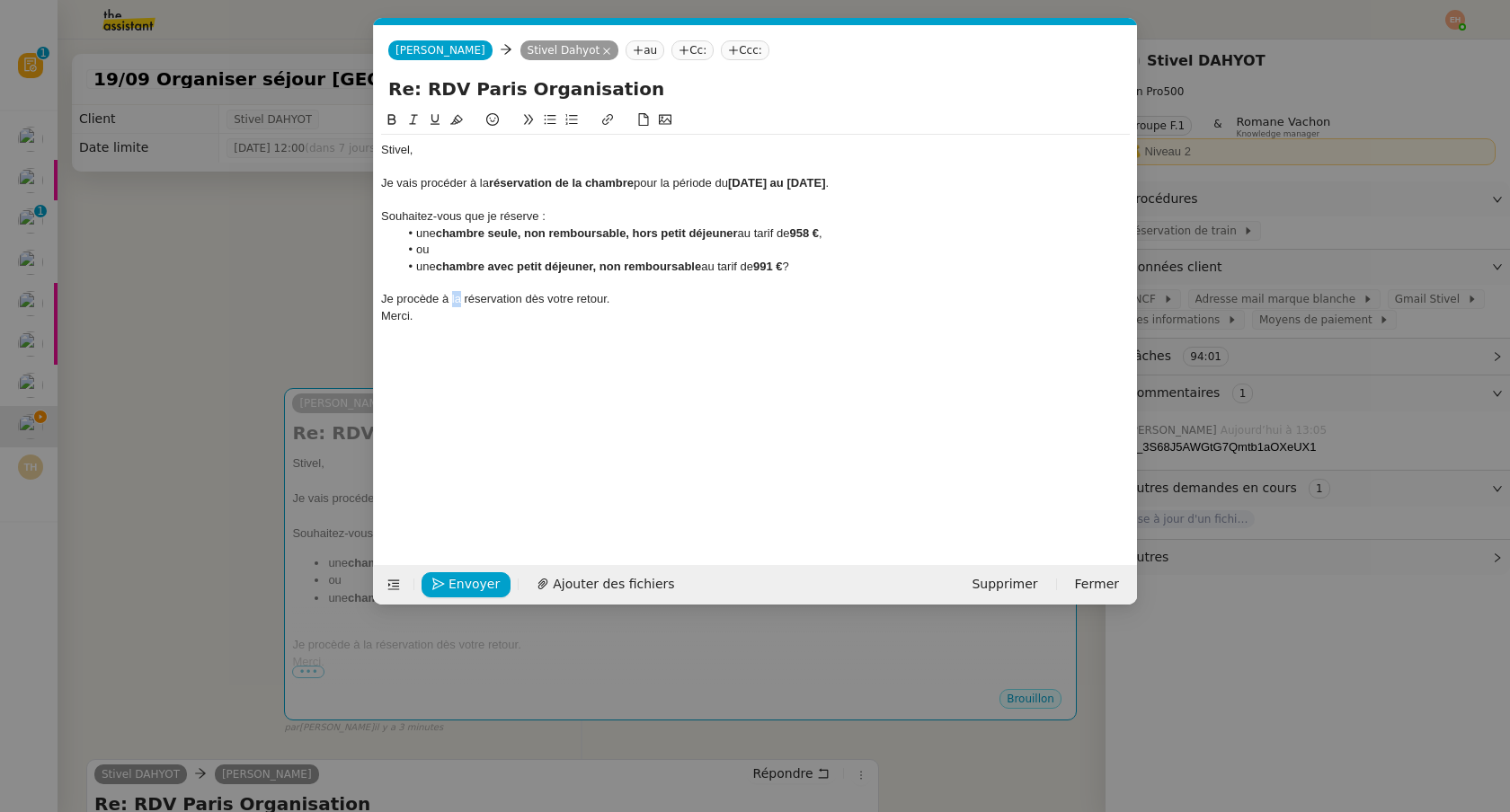
click at [455, 294] on div "Je procède à la réservation dès votre retour." at bounding box center [755, 299] width 749 height 16
click at [683, 307] on div "Je procède à la réservation dès votre retour." at bounding box center [755, 299] width 749 height 16
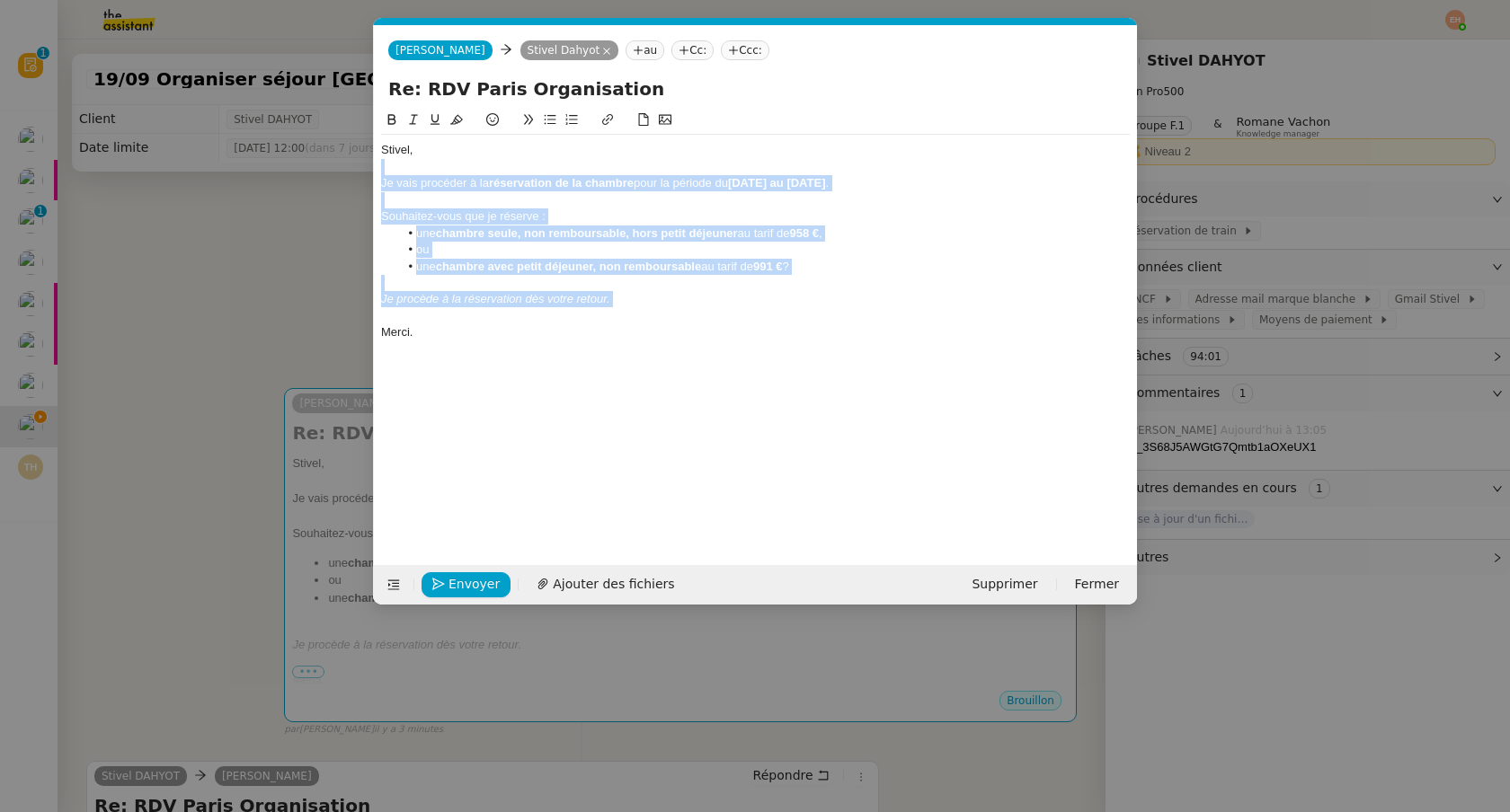
drag, startPoint x: 683, startPoint y: 313, endPoint x: 402, endPoint y: 166, distance: 317.1
click at [402, 166] on div "Stivel, Je vais procéder à la réservation de la chambre pour la période du [DAT…" at bounding box center [755, 249] width 749 height 230
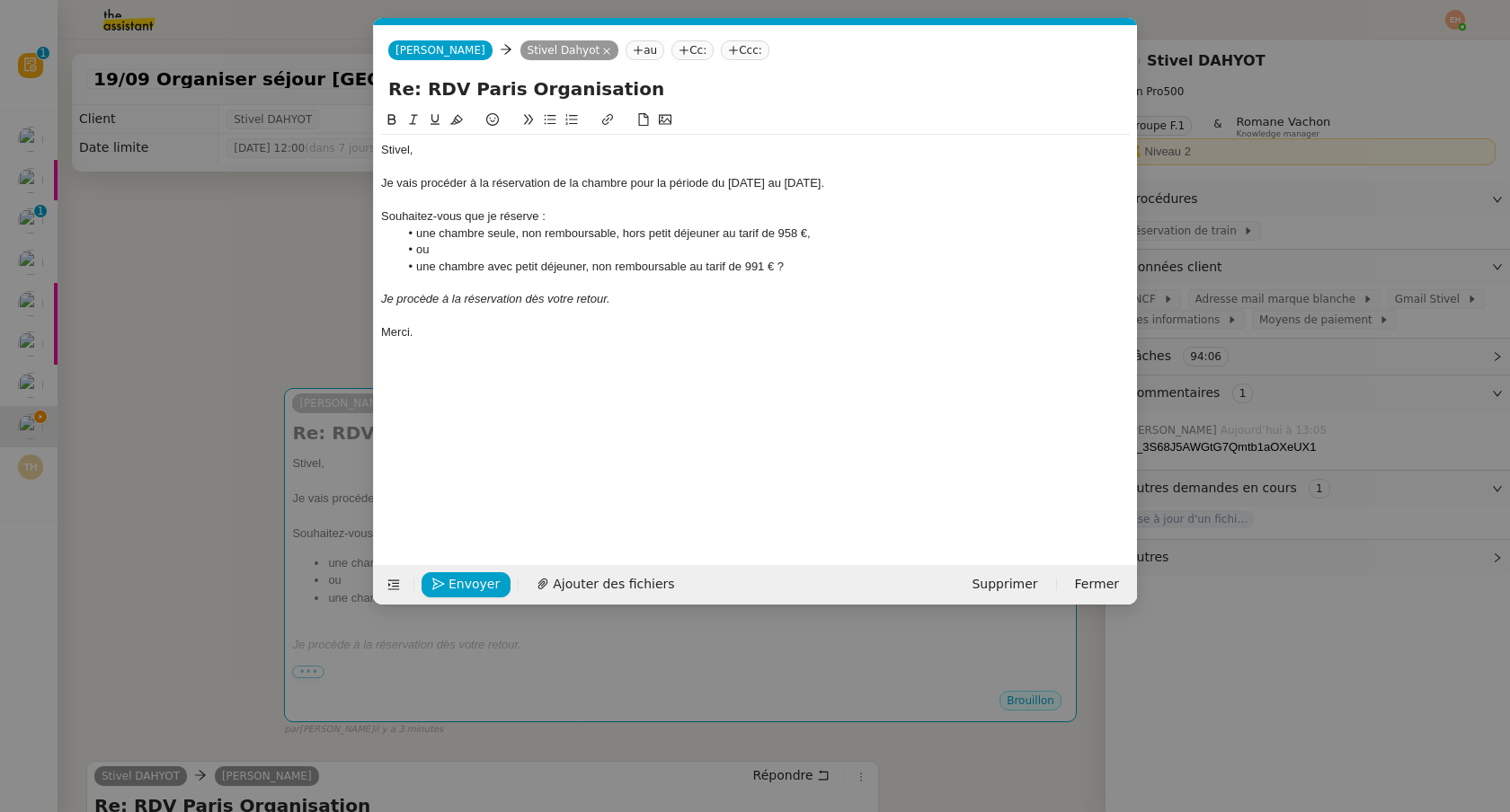
click at [619, 309] on div "﻿" at bounding box center [755, 316] width 749 height 16
drag, startPoint x: 622, startPoint y: 184, endPoint x: 643, endPoint y: 217, distance: 39.1
click at [622, 184] on div "Je vais procéder à la réservation de la chambre pour la période du [DATE] au [D…" at bounding box center [755, 183] width 749 height 16
click at [632, 182] on div "Je vais procéder à la réservation de la chambre pour la période du [DATE] au [D…" at bounding box center [755, 183] width 749 height 16
click at [717, 185] on div "Je vais procéder à la réservation de la chambre à l'[GEOGRAPHIC_DATA] pour la p…" at bounding box center [755, 183] width 749 height 16
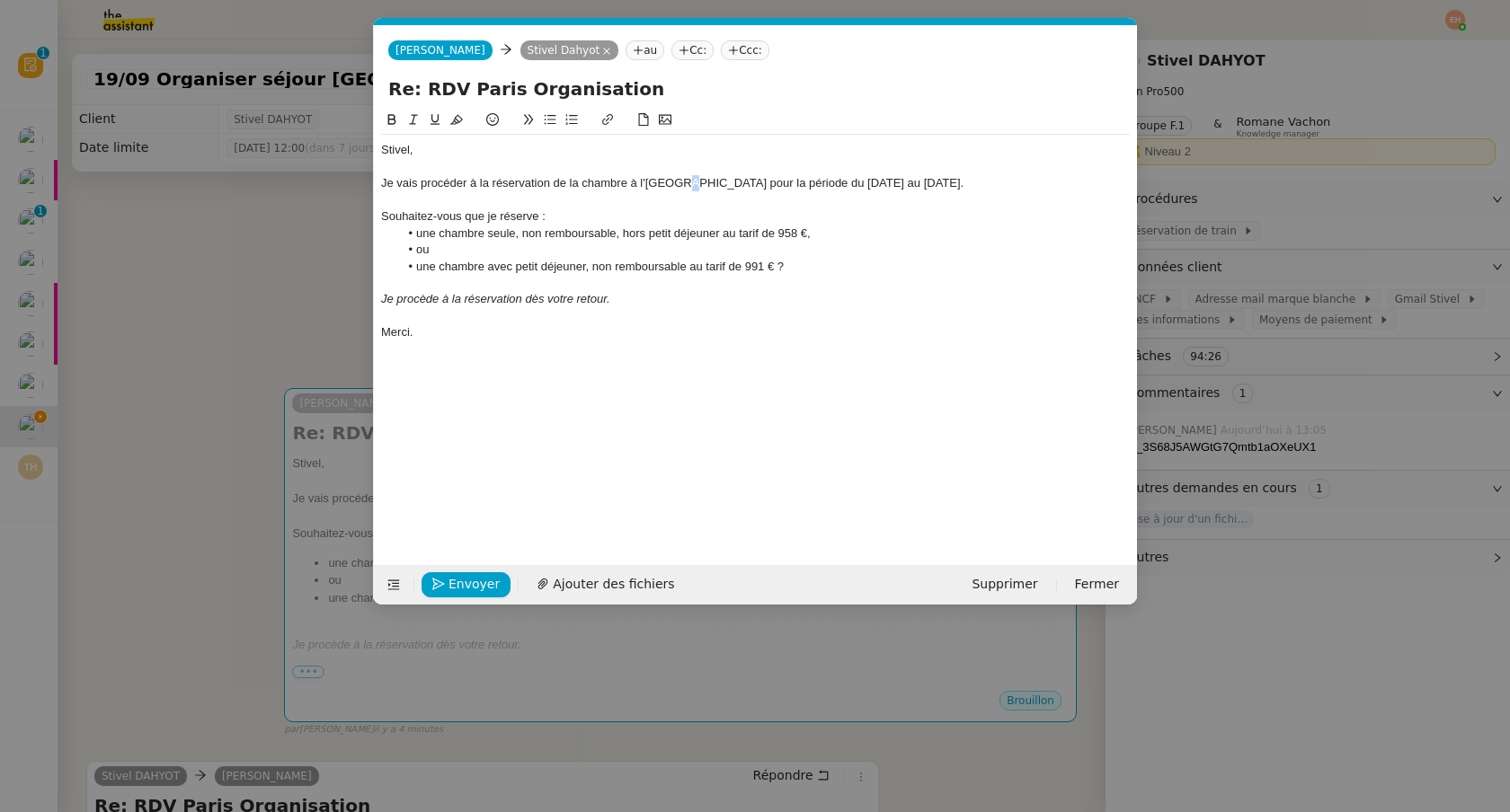
click at [679, 186] on div "Je vais procéder à la réservation de la chambre à l'[GEOGRAPHIC_DATA] pour la p…" at bounding box center [755, 183] width 749 height 16
click at [711, 227] on li "une chambre seule, non remboursable, hors petit déjeuner au tarif de 958 €," at bounding box center [764, 233] width 731 height 16
click at [515, 214] on div "Souhaitez-vous que je réserve :" at bounding box center [755, 217] width 749 height 16
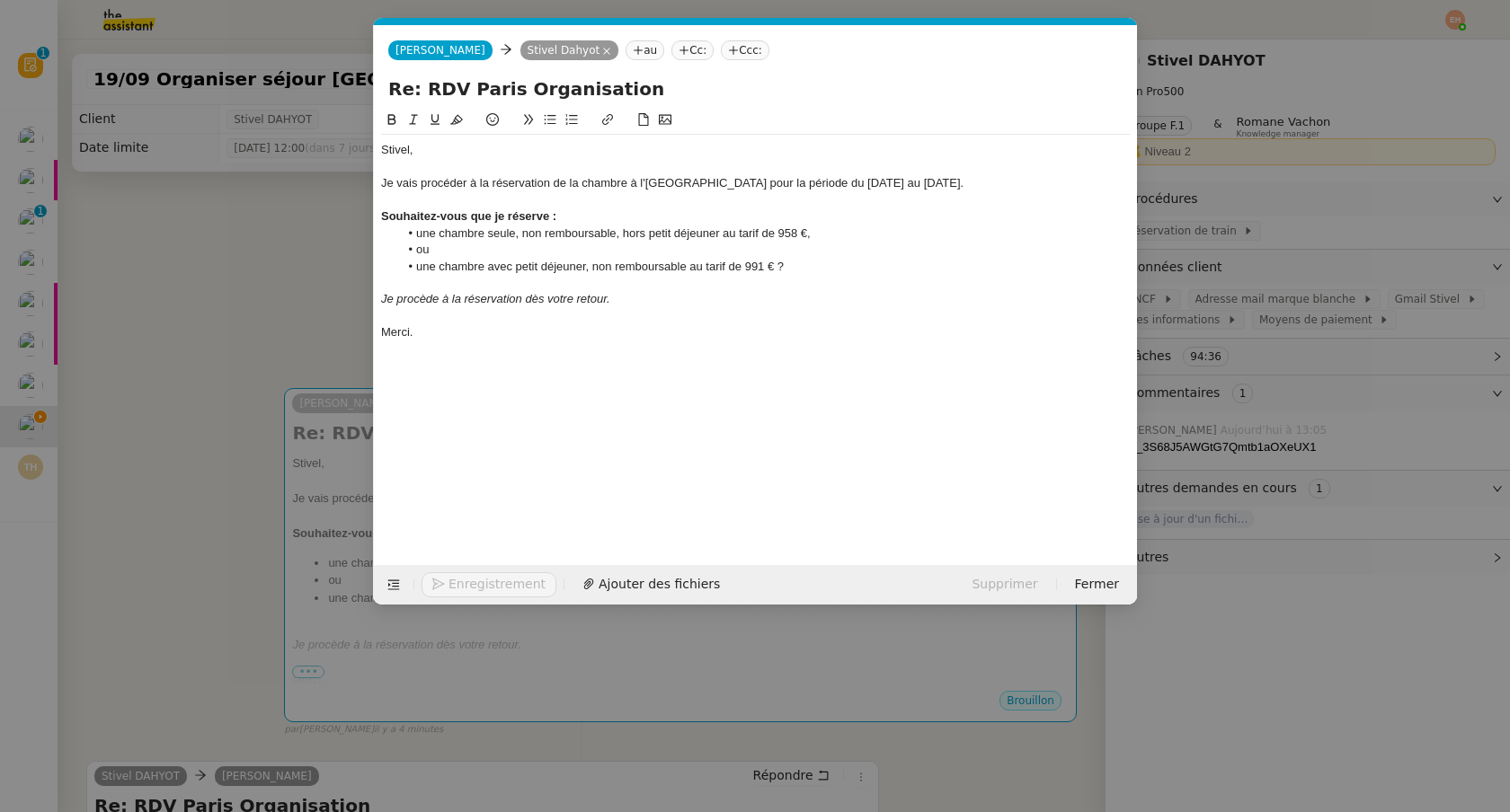
click at [560, 261] on li "une chambre avec petit déjeuner, non remboursable au tarif de 991 € ?" at bounding box center [764, 267] width 731 height 16
click at [591, 363] on div "Stivel, Je vais procéder à la réservation de la chambre à l'[GEOGRAPHIC_DATA] p…" at bounding box center [755, 249] width 749 height 230
click at [543, 250] on li "ou" at bounding box center [764, 249] width 731 height 16
click at [417, 245] on li "ou" at bounding box center [764, 249] width 731 height 16
click at [445, 586] on button "Envoyer" at bounding box center [466, 585] width 89 height 25
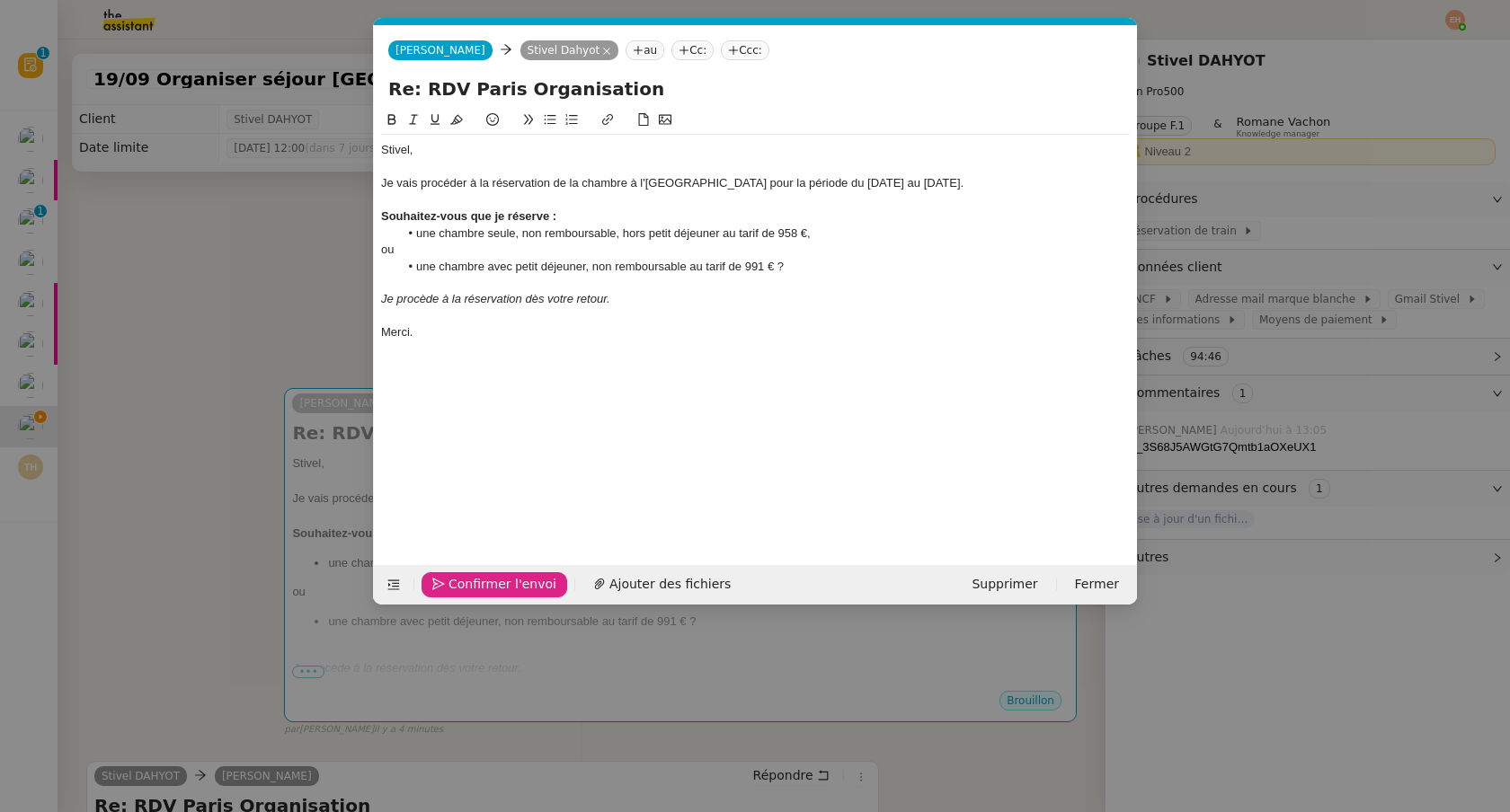
click at [445, 586] on button "Confirmer l'envoi" at bounding box center [494, 585] width 145 height 25
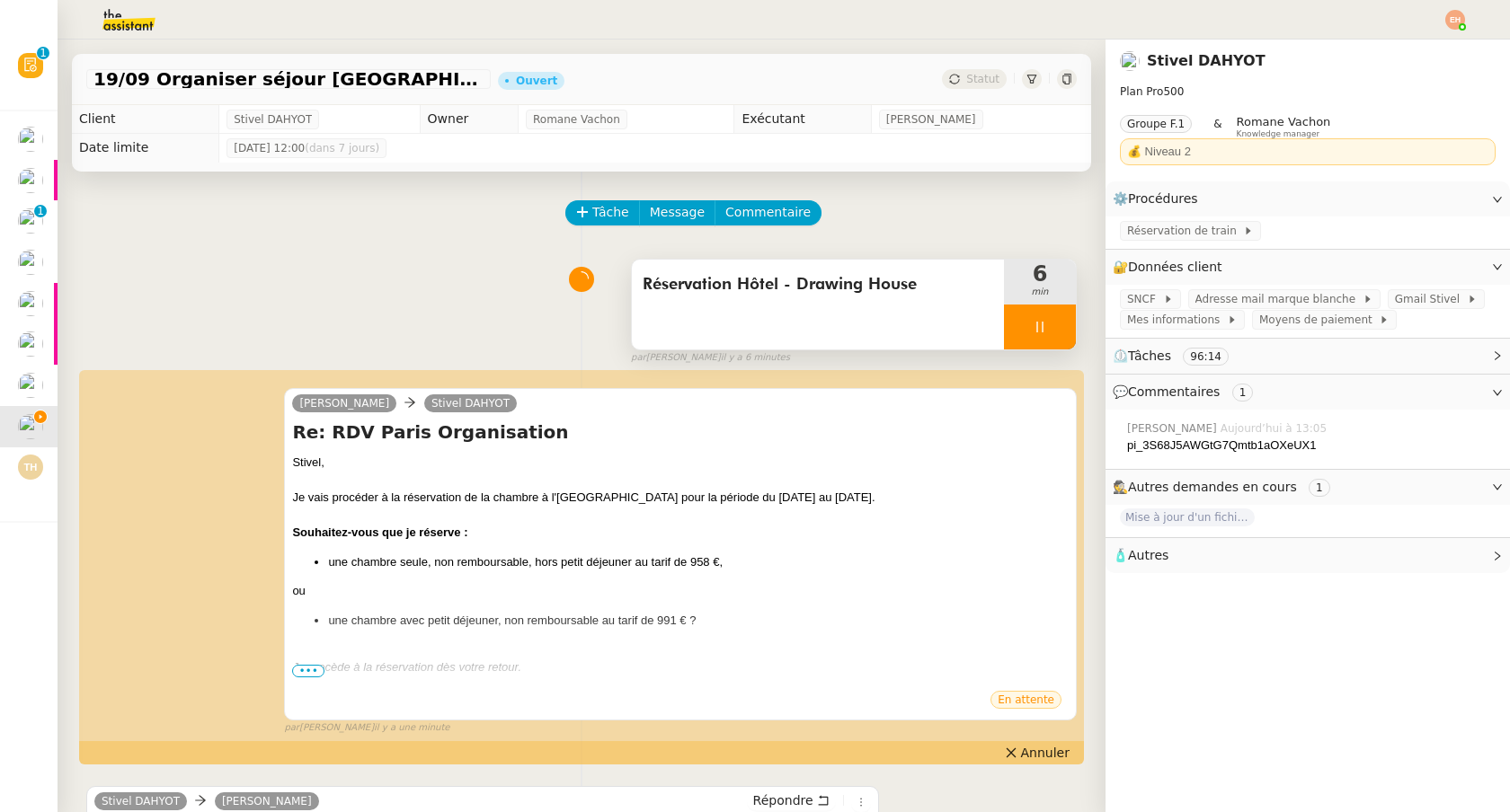
click at [1036, 328] on icon at bounding box center [1039, 326] width 6 height 11
click at [1063, 327] on icon at bounding box center [1058, 326] width 15 height 15
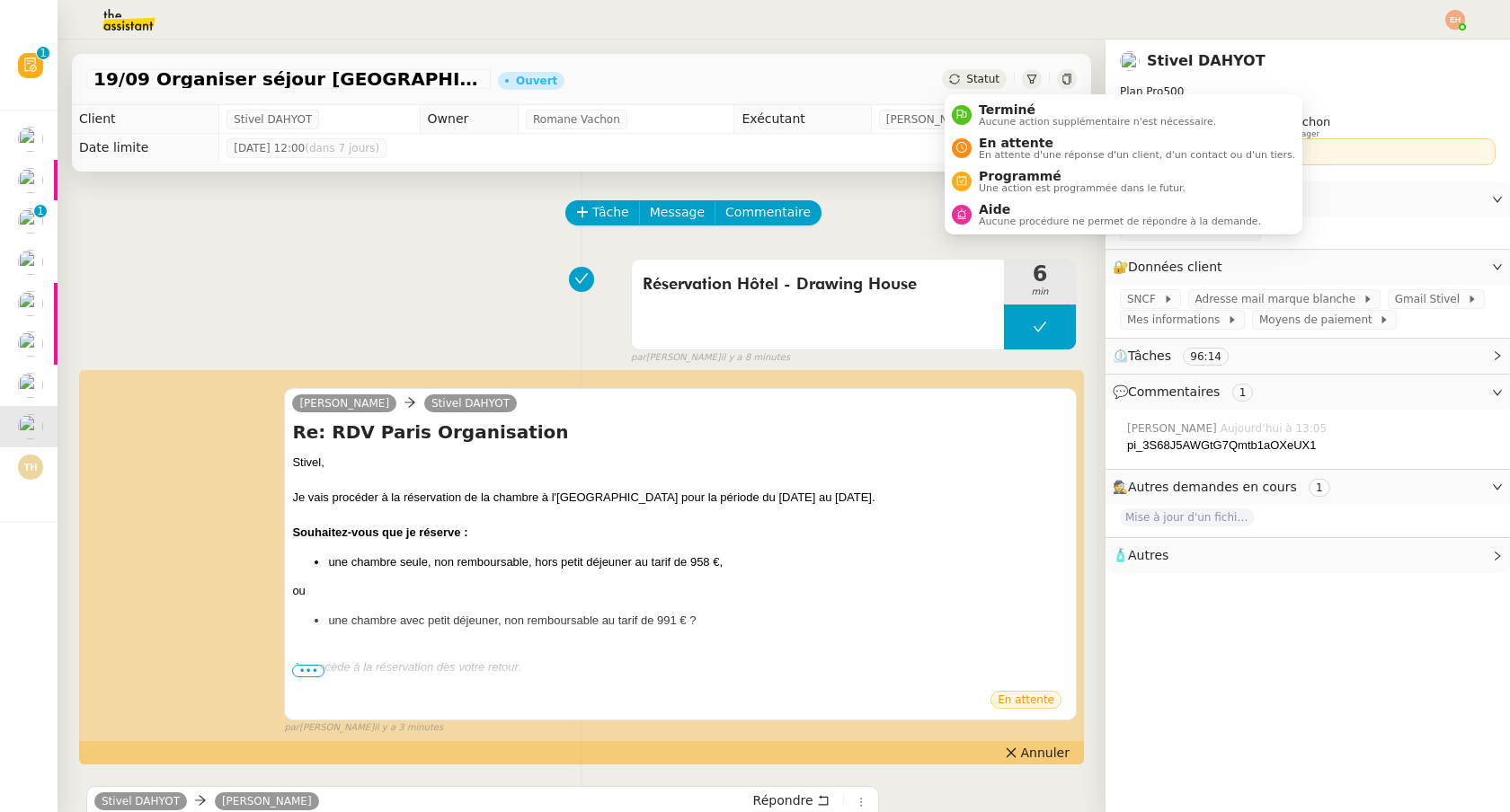
click at [990, 75] on span "Statut" at bounding box center [983, 79] width 34 height 13
click at [1015, 142] on span "En attente" at bounding box center [1137, 142] width 317 height 15
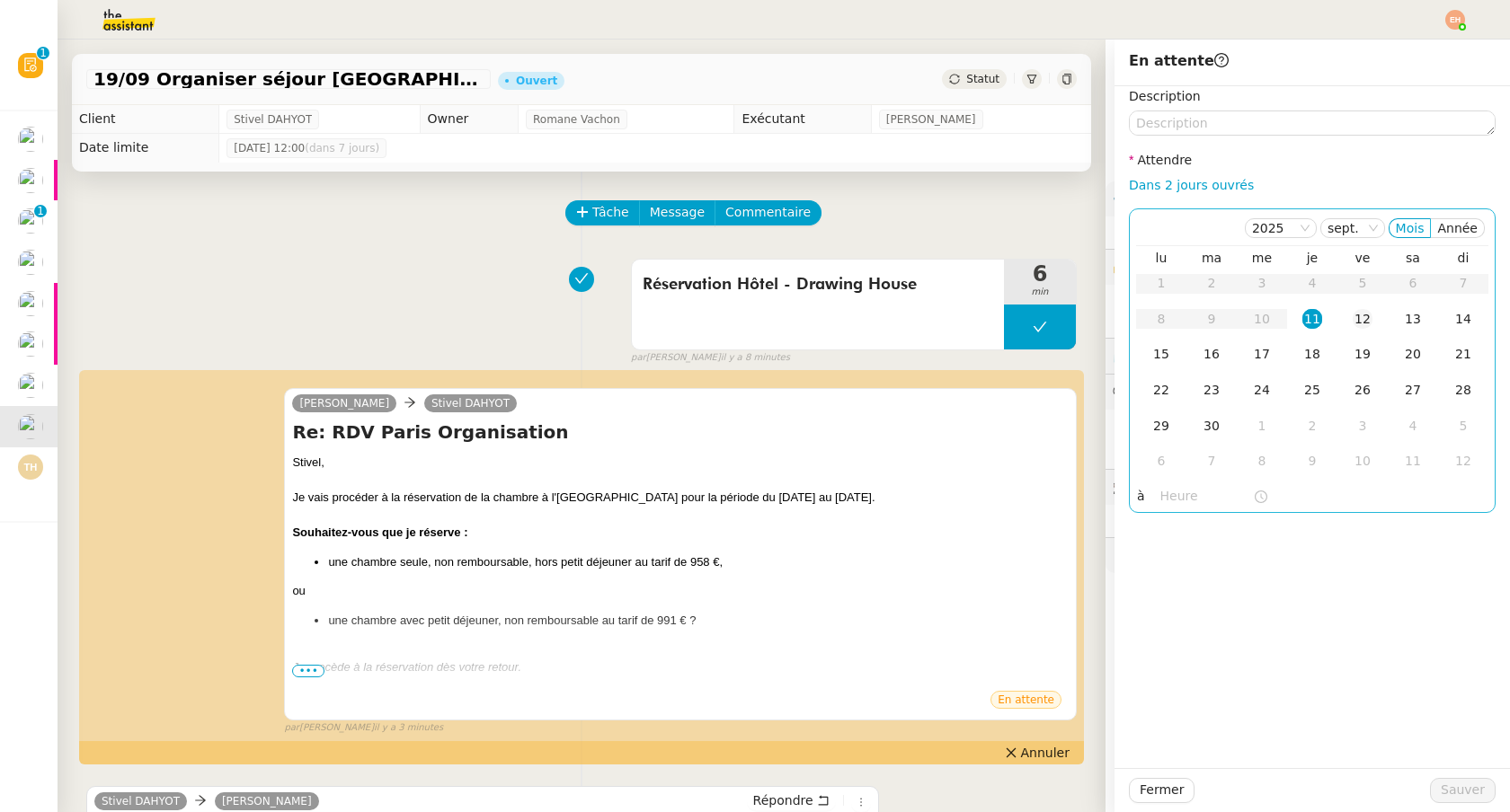
click at [1359, 325] on div "12" at bounding box center [1363, 318] width 20 height 20
click at [1461, 784] on span "Sauver" at bounding box center [1463, 789] width 45 height 21
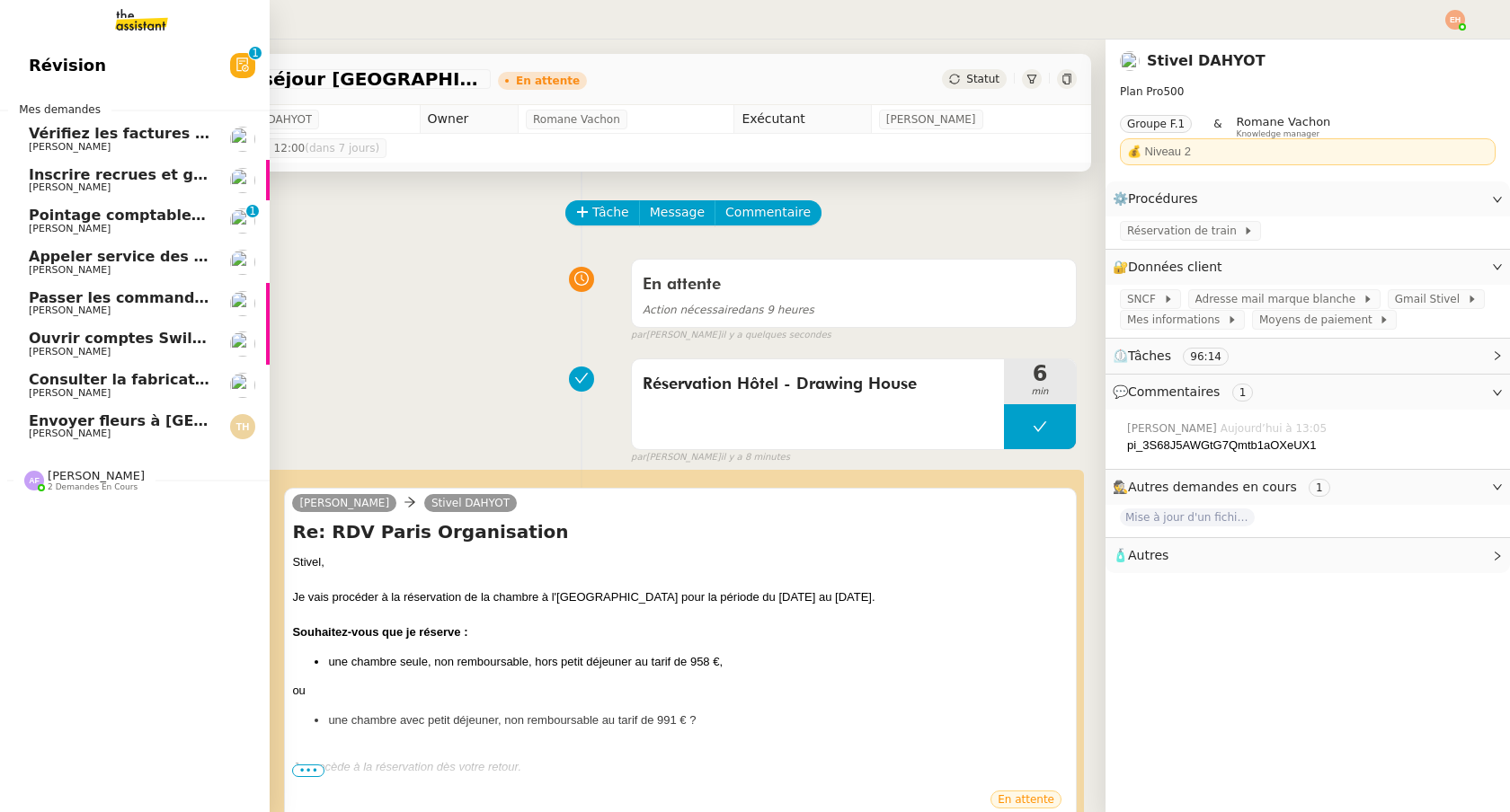
click at [61, 378] on span "Consulter la fabrication des pièces de tôlerie" at bounding box center [211, 379] width 365 height 17
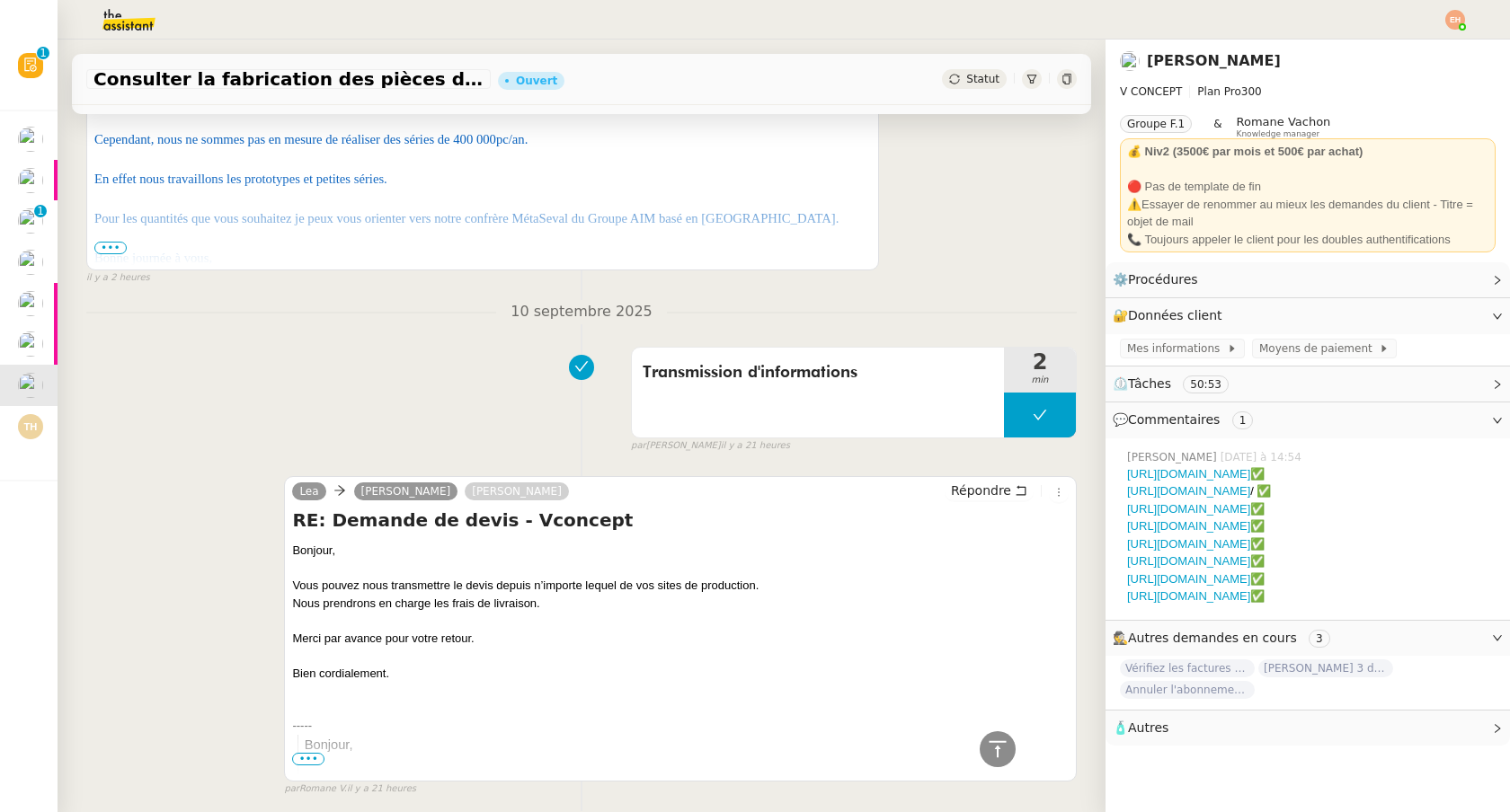
scroll to position [5, 0]
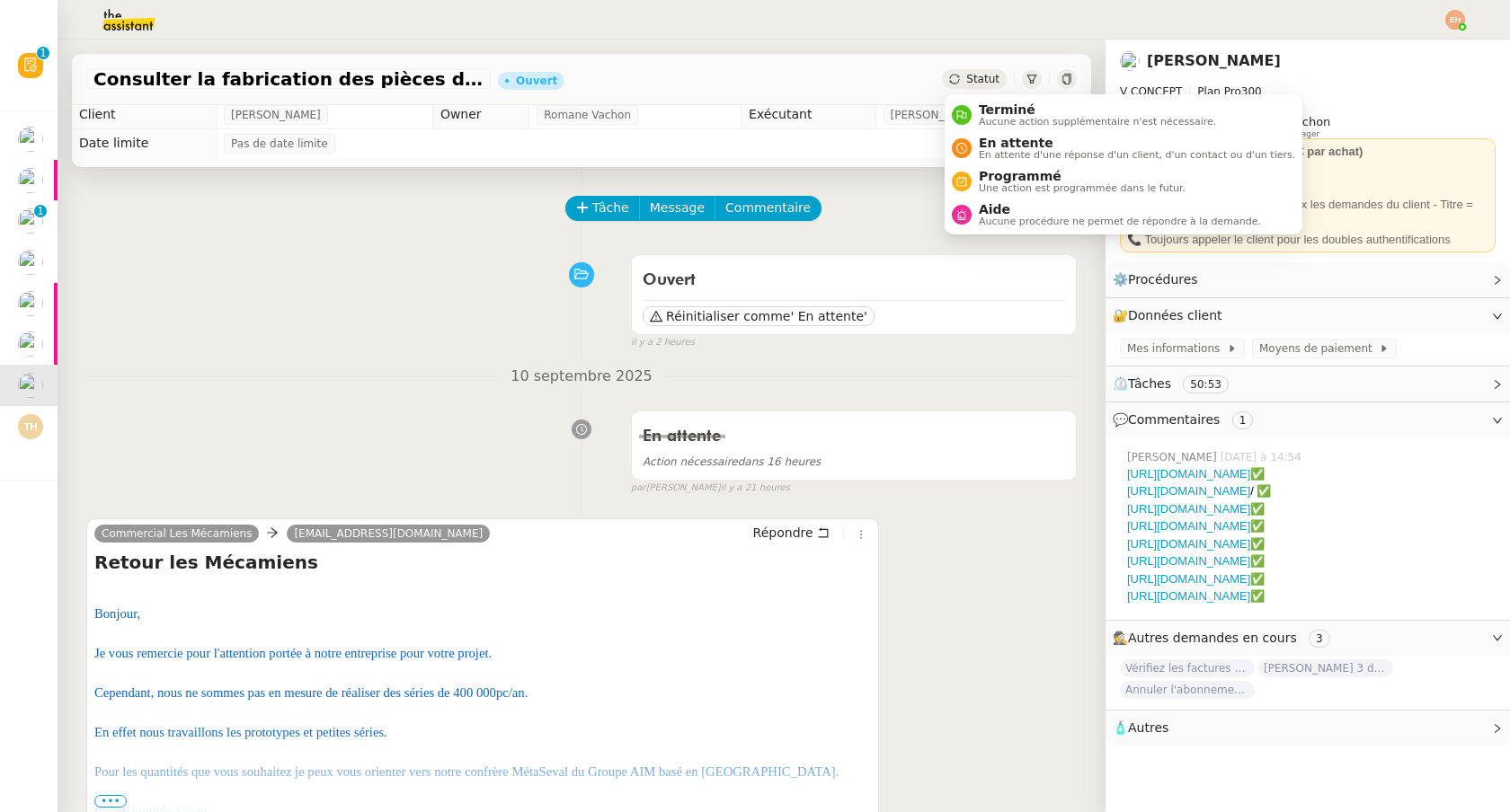
click at [985, 83] on span "Statut" at bounding box center [983, 79] width 34 height 13
click at [997, 133] on li "En attente En attente d'une réponse d'un client, d'un contact ou d'un tiers." at bounding box center [1123, 148] width 357 height 34
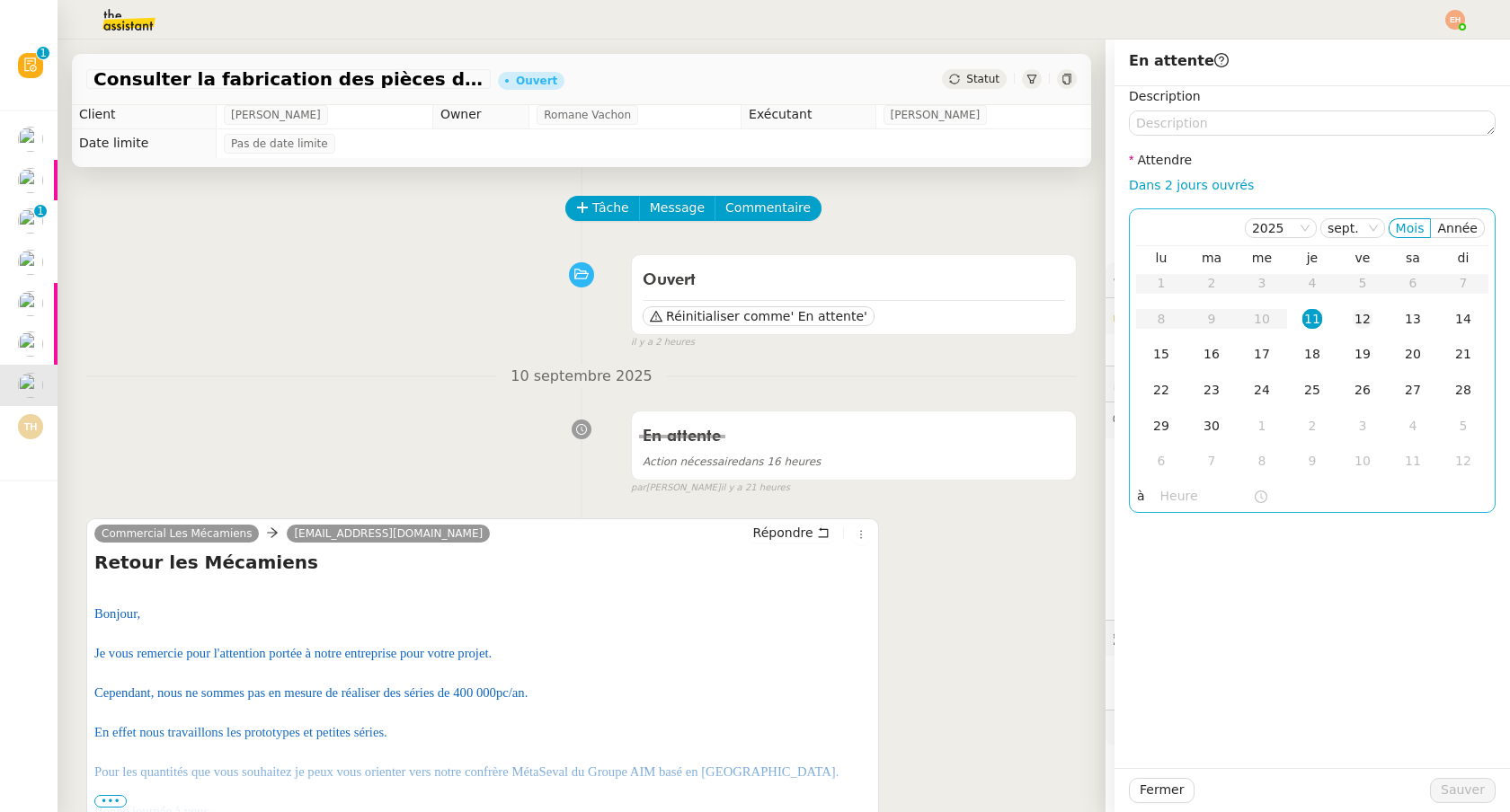
click at [1349, 309] on td "12" at bounding box center [1362, 319] width 50 height 36
drag, startPoint x: 1464, startPoint y: 779, endPoint x: 1400, endPoint y: 768, distance: 64.9
click at [1464, 779] on span "Sauver" at bounding box center [1463, 789] width 45 height 21
